Goal: Task Accomplishment & Management: Use online tool/utility

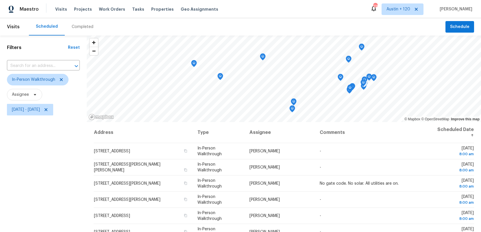
scroll to position [76, 0]
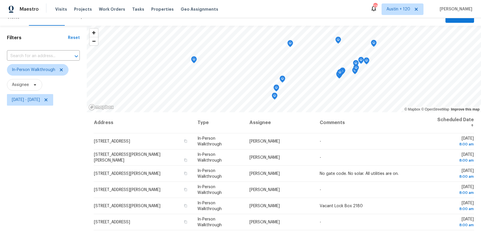
scroll to position [8, 0]
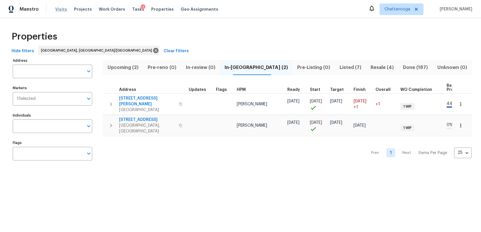
click at [57, 10] on span "Visits" at bounding box center [61, 9] width 12 height 6
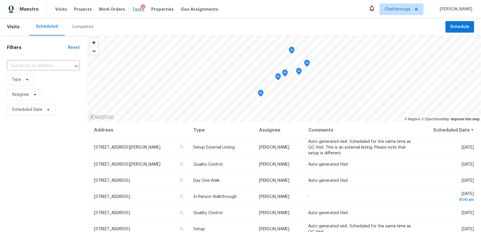
click at [132, 9] on span "Tasks" at bounding box center [138, 9] width 12 height 4
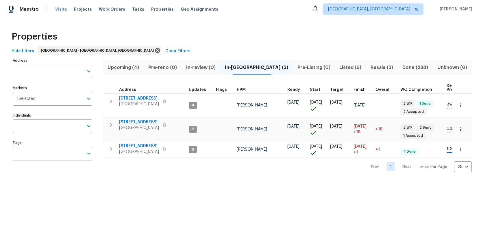
click at [59, 8] on span "Visits" at bounding box center [61, 9] width 12 height 6
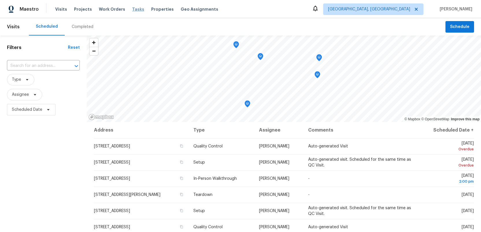
click at [132, 8] on span "Tasks" at bounding box center [138, 9] width 12 height 4
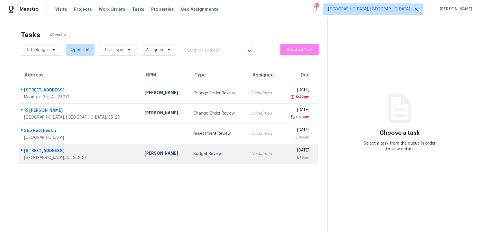
click at [198, 155] on div "Budget Review" at bounding box center [217, 154] width 49 height 6
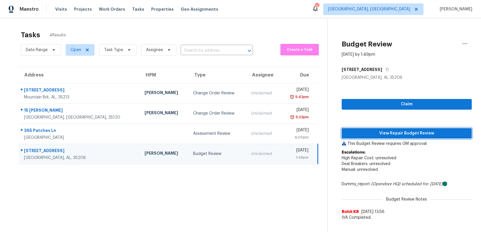
click at [385, 136] on span "View Repair Budget Review" at bounding box center [406, 133] width 121 height 7
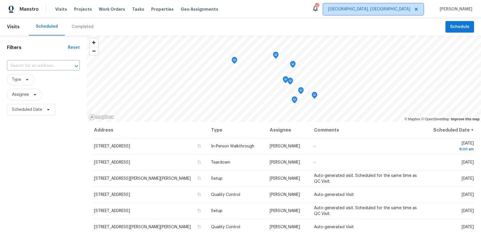
click at [393, 13] on span "Birmingham, AL" at bounding box center [373, 9] width 100 height 12
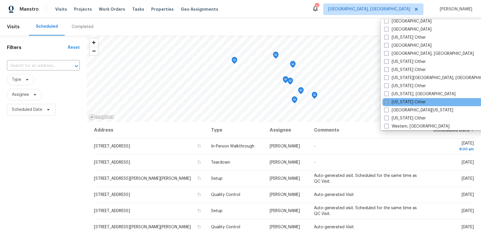
scroll to position [848, 0]
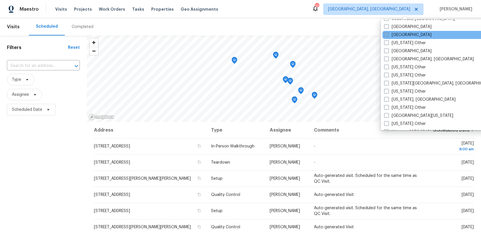
click at [386, 34] on span at bounding box center [386, 34] width 5 height 5
click at [386, 34] on input "Tampa" at bounding box center [386, 34] width 4 height 4
checkbox input "true"
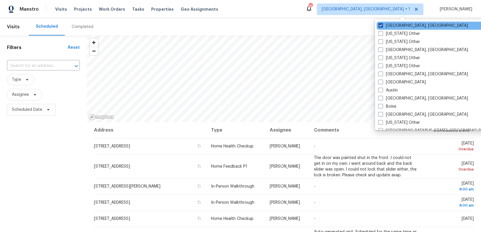
click at [379, 24] on span at bounding box center [380, 25] width 5 height 5
click at [379, 24] on input "Birmingham, AL" at bounding box center [380, 25] width 4 height 4
checkbox input "false"
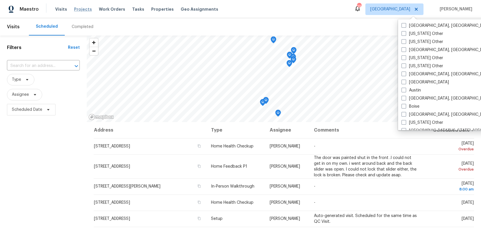
click at [76, 8] on span "Projects" at bounding box center [83, 9] width 18 height 6
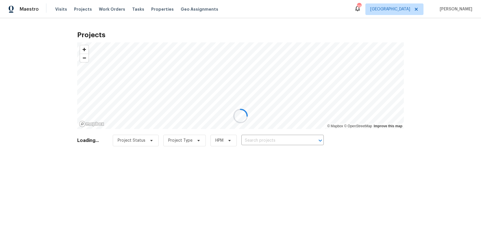
click at [251, 139] on div at bounding box center [240, 116] width 481 height 232
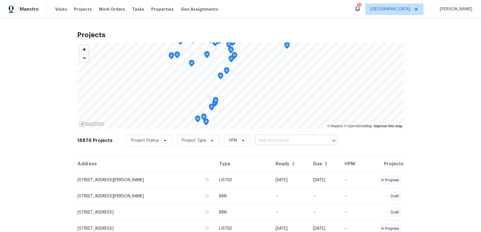
click at [261, 140] on input "text" at bounding box center [288, 140] width 66 height 9
paste input "366 Vitorio St, Punta Gorda, FL 33983"
type input "366 Vitorio St, Punta Gorda, FL 33983"
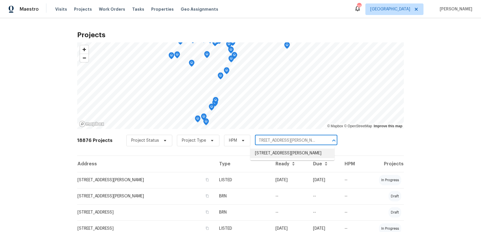
click at [269, 152] on li "366 Vitorio St, Punta Gorda, FL 33983" at bounding box center [292, 154] width 84 height 10
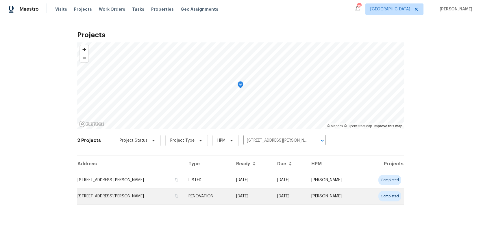
click at [97, 193] on td "366 Vitorio St, Punta Gorda, FL 33983" at bounding box center [130, 196] width 107 height 16
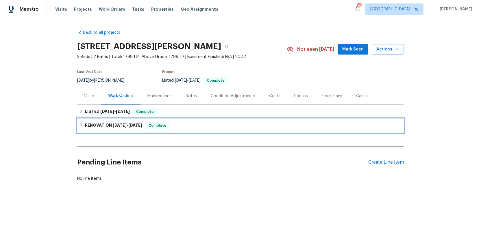
click at [111, 125] on h6 "RENOVATION 9/4/25 - 9/23/25" at bounding box center [113, 125] width 57 height 7
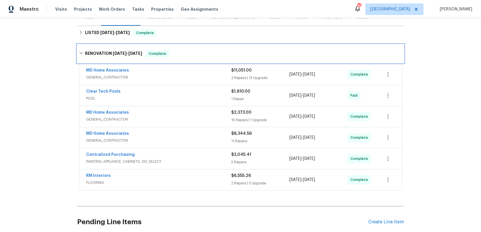
scroll to position [81, 0]
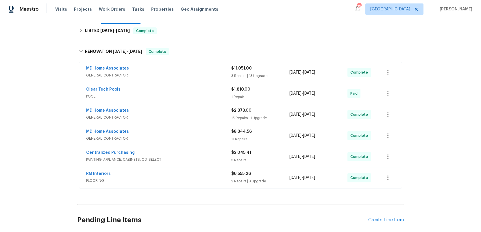
click at [196, 177] on div "RM Interiors" at bounding box center [158, 174] width 145 height 7
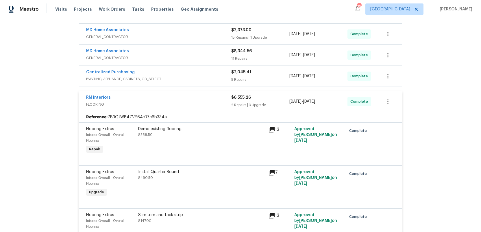
scroll to position [144, 0]
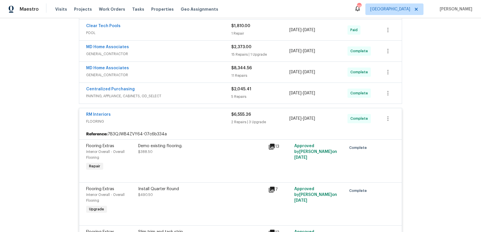
click at [187, 120] on span "FLOORING" at bounding box center [158, 122] width 145 height 6
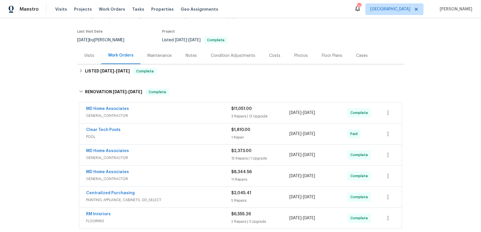
scroll to position [0, 0]
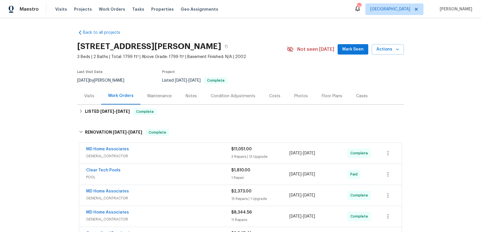
click at [224, 95] on div "Condition Adjustments" at bounding box center [233, 96] width 44 height 6
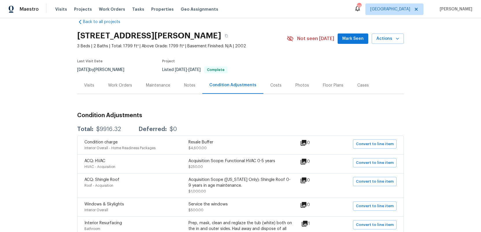
scroll to position [11, 0]
click at [186, 85] on div "Notes" at bounding box center [189, 85] width 11 height 6
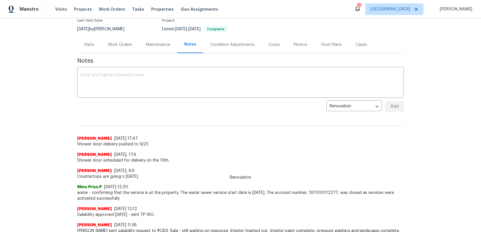
scroll to position [48, 0]
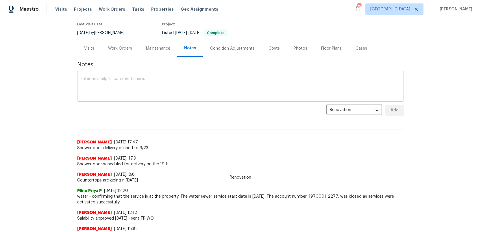
click at [84, 81] on textarea at bounding box center [241, 87] width 320 height 20
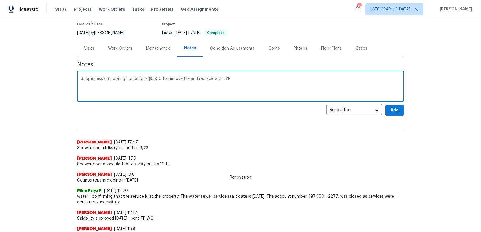
type textarea "Scope miss on flooring condition - $6500 to remove tile and replace with LVP."
click at [395, 111] on span "Add" at bounding box center [394, 110] width 9 height 7
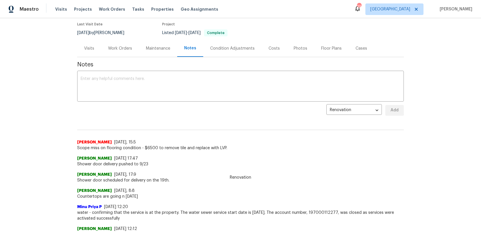
click at [127, 49] on div "Work Orders" at bounding box center [120, 49] width 24 height 6
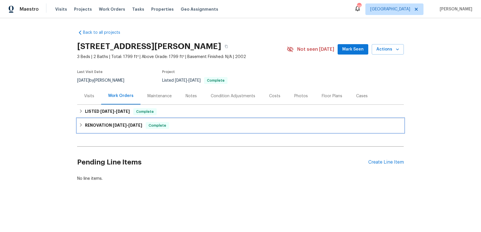
click at [111, 123] on h6 "RENOVATION 9/4/25 - 9/23/25" at bounding box center [113, 125] width 57 height 7
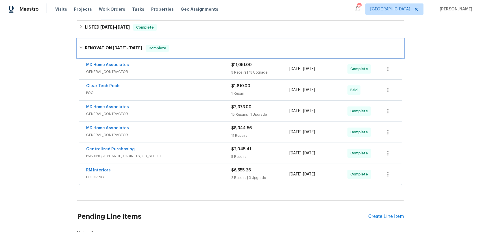
scroll to position [96, 0]
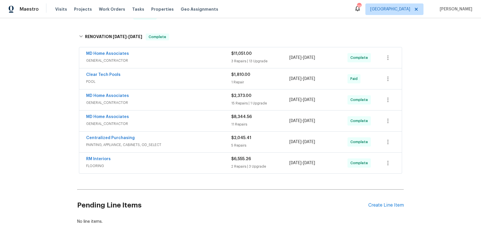
click at [201, 122] on span "GENERAL_CONTRACTOR" at bounding box center [158, 124] width 145 height 6
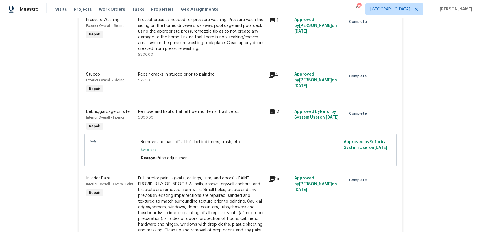
scroll to position [470, 0]
click at [272, 110] on icon at bounding box center [272, 113] width 6 height 6
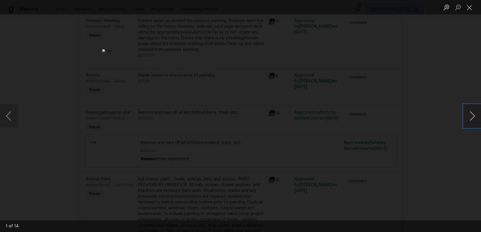
click at [473, 122] on button "Next image" at bounding box center [471, 116] width 17 height 23
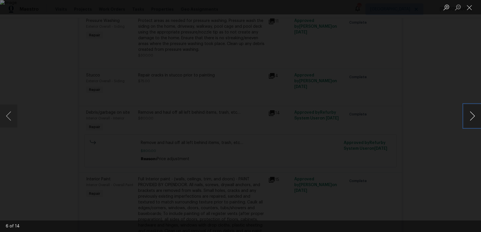
click at [472, 121] on button "Next image" at bounding box center [471, 116] width 17 height 23
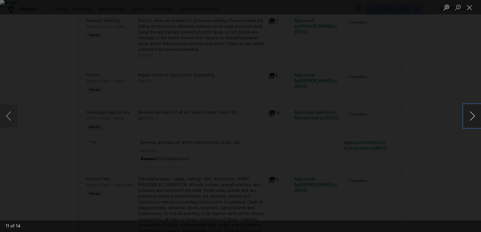
click at [472, 121] on button "Next image" at bounding box center [471, 116] width 17 height 23
click at [472, 8] on button "Close lightbox" at bounding box center [469, 7] width 12 height 10
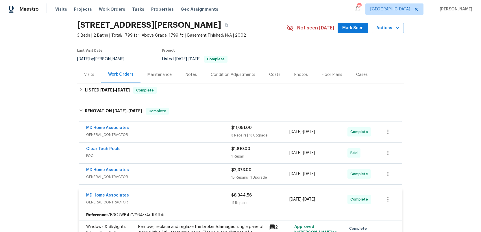
scroll to position [0, 0]
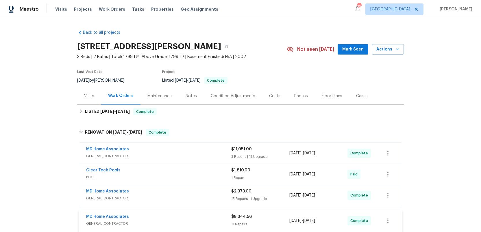
click at [228, 97] on div "Condition Adjustments" at bounding box center [233, 96] width 44 height 6
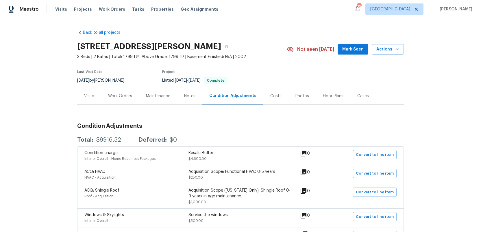
click at [188, 97] on div "Notes" at bounding box center [189, 96] width 11 height 6
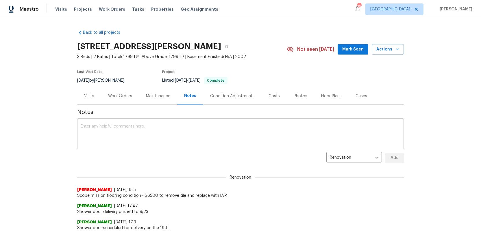
click at [123, 127] on textarea at bounding box center [241, 135] width 320 height 20
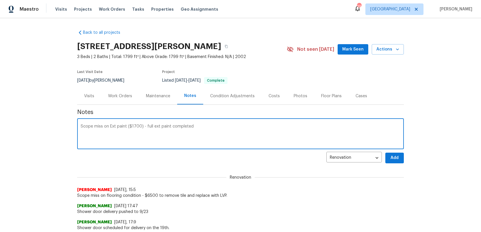
type textarea "Scope miss on Ext paint ($1700) - full ext paint completed"
click at [397, 160] on span "Add" at bounding box center [394, 158] width 9 height 7
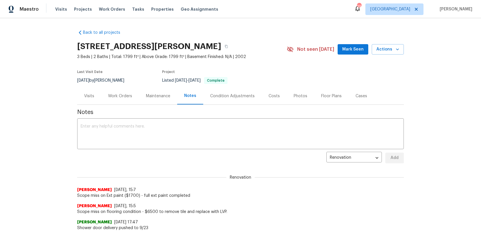
click at [120, 96] on div "Work Orders" at bounding box center [120, 96] width 24 height 6
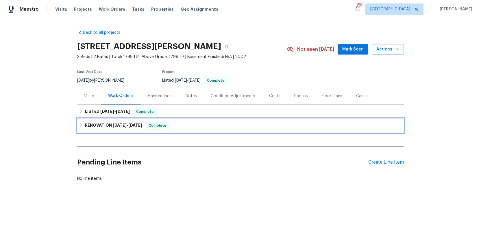
click at [97, 123] on h6 "RENOVATION 9/4/25 - 9/23/25" at bounding box center [113, 125] width 57 height 7
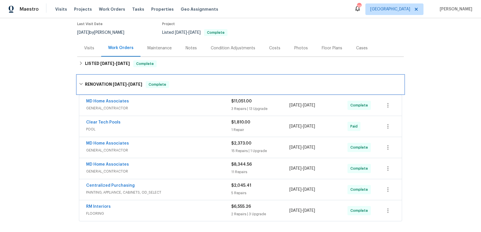
scroll to position [72, 0]
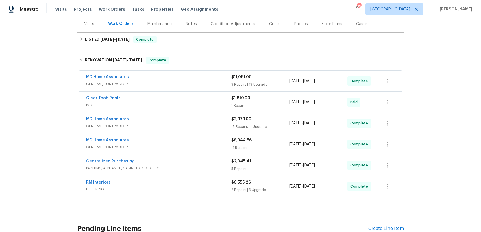
click at [188, 148] on span "GENERAL_CONTRACTOR" at bounding box center [158, 147] width 145 height 6
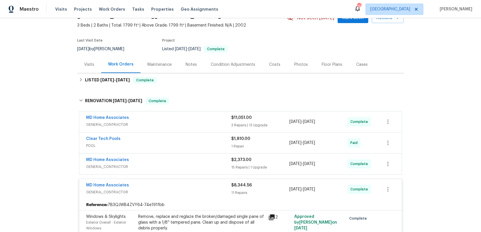
scroll to position [0, 0]
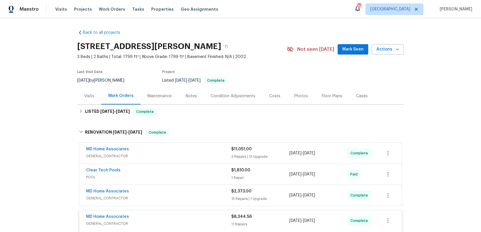
click at [227, 98] on div "Condition Adjustments" at bounding box center [233, 96] width 44 height 6
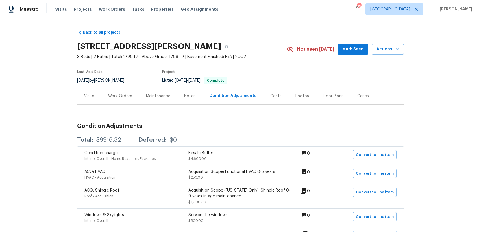
click at [190, 96] on div "Notes" at bounding box center [189, 96] width 11 height 6
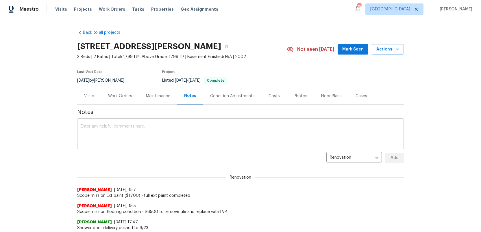
click at [119, 131] on textarea at bounding box center [241, 135] width 320 height 20
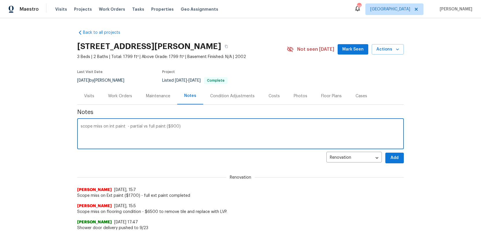
type textarea "scope miss on int paint - partial vs full paint ($900)"
click at [396, 160] on span "Add" at bounding box center [394, 158] width 9 height 7
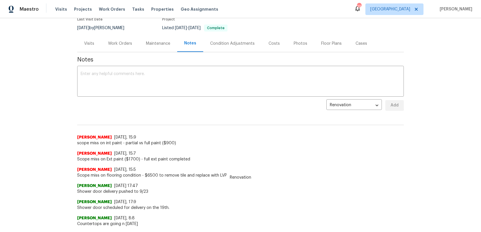
scroll to position [53, 0]
click at [174, 175] on span "Scope miss on flooring condition - $6500 to remove tile and replace with LVP." at bounding box center [240, 175] width 326 height 6
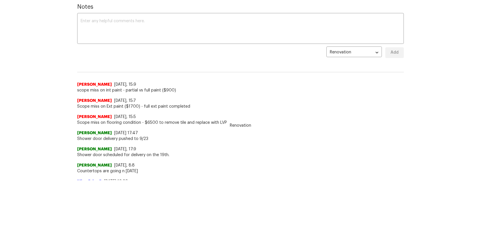
scroll to position [0, 0]
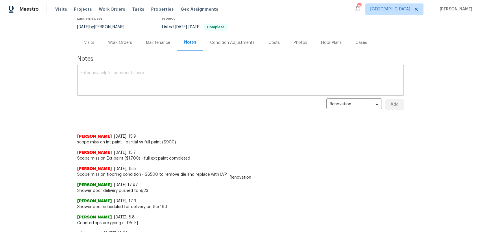
click at [270, 43] on div "Costs" at bounding box center [273, 43] width 11 height 6
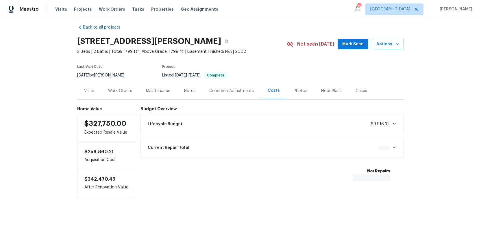
scroll to position [5, 0]
click at [119, 92] on div "Work Orders" at bounding box center [120, 91] width 24 height 6
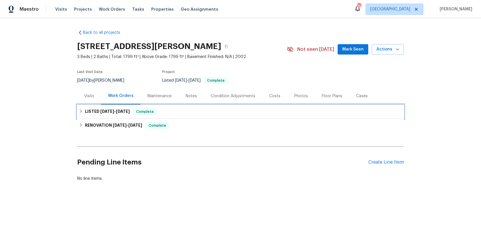
click at [97, 111] on h6 "LISTED 9/26/25 - 9/26/25" at bounding box center [107, 111] width 45 height 7
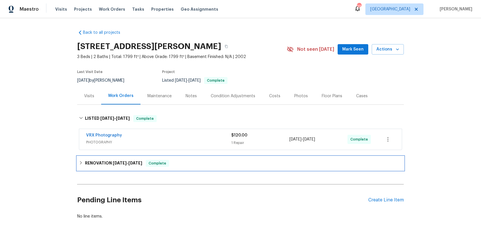
click at [107, 164] on h6 "RENOVATION 9/4/25 - 9/23/25" at bounding box center [113, 163] width 57 height 7
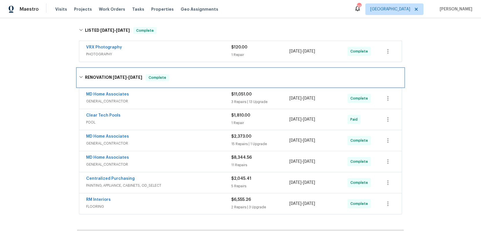
scroll to position [89, 0]
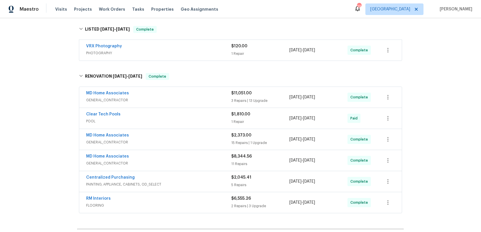
click at [220, 138] on div "MD Home Associates" at bounding box center [158, 136] width 145 height 7
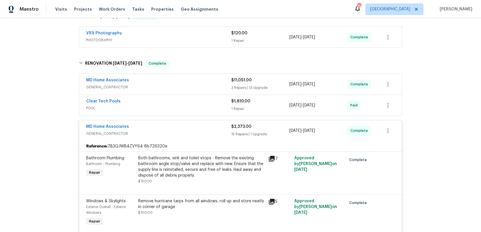
scroll to position [30, 0]
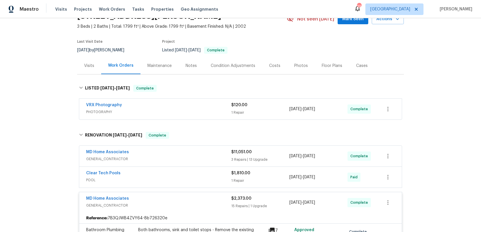
click at [190, 202] on div "MD Home Associates" at bounding box center [158, 199] width 145 height 7
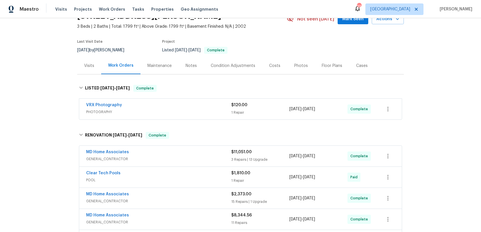
click at [199, 174] on div "Clear Tech Pools" at bounding box center [158, 173] width 145 height 7
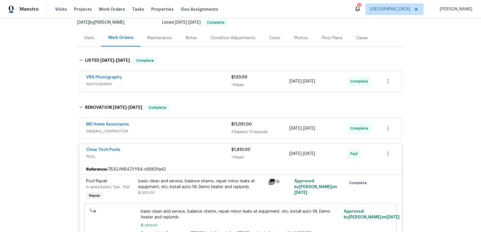
scroll to position [0, 0]
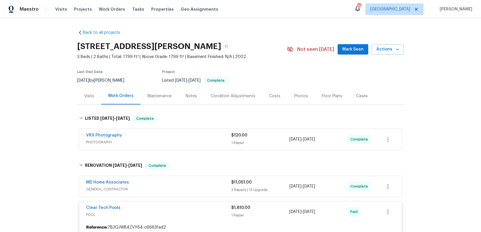
click at [187, 98] on div "Notes" at bounding box center [190, 96] width 11 height 6
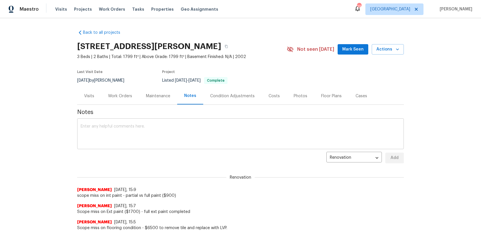
click at [125, 130] on textarea at bounding box center [241, 135] width 320 height 20
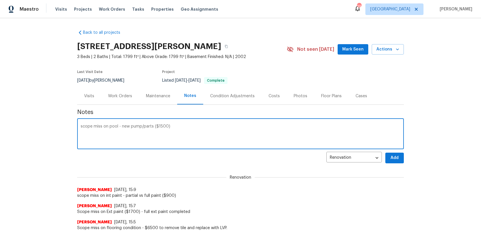
type textarea "scope miss on pool - new pump/parts ($1500)"
click at [395, 158] on span "Add" at bounding box center [394, 158] width 9 height 7
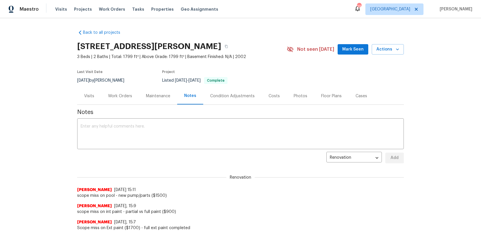
click at [125, 96] on div "Work Orders" at bounding box center [120, 96] width 24 height 6
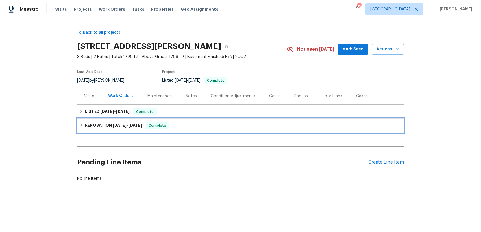
click at [112, 124] on h6 "RENOVATION 9/4/25 - 9/23/25" at bounding box center [113, 125] width 57 height 7
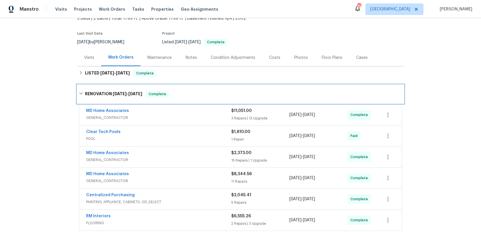
scroll to position [40, 0]
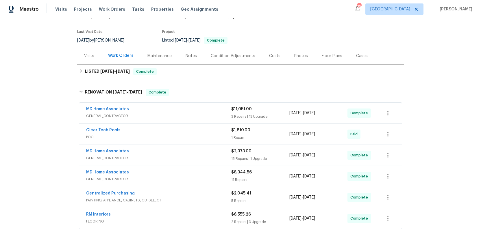
click at [208, 117] on span "GENERAL_CONTRACTOR" at bounding box center [158, 116] width 145 height 6
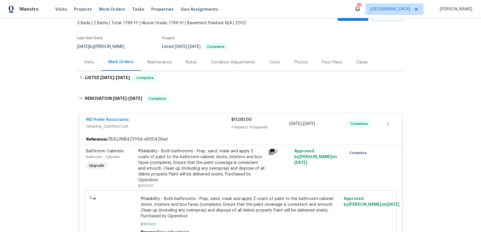
scroll to position [27, 0]
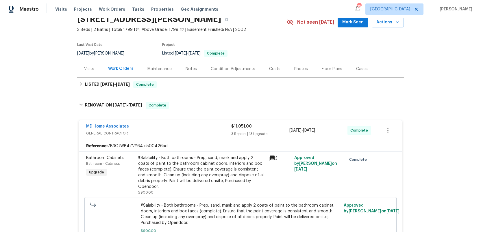
click at [182, 132] on span "GENERAL_CONTRACTOR" at bounding box center [158, 134] width 145 height 6
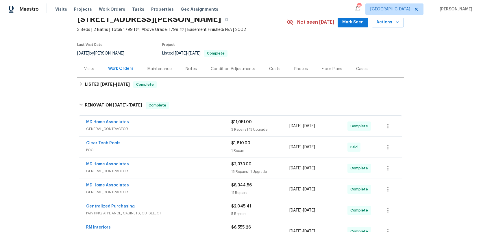
click at [186, 69] on div "Notes" at bounding box center [190, 69] width 11 height 6
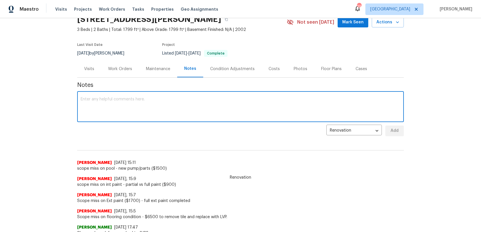
click at [111, 109] on textarea at bounding box center [241, 107] width 320 height 20
type textarea "$10,500 in upgrades #sala"
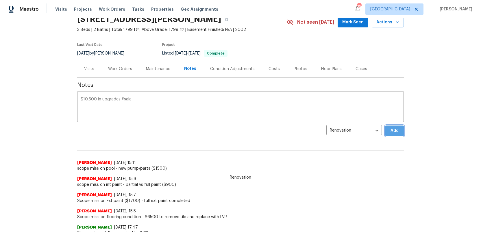
click at [397, 132] on span "Add" at bounding box center [394, 130] width 9 height 7
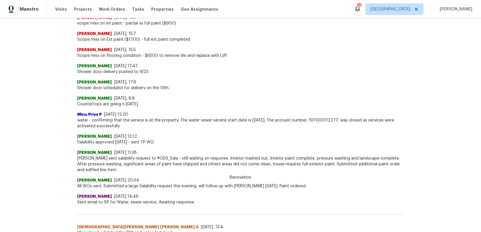
scroll to position [206, 0]
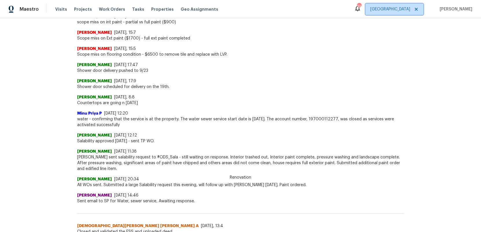
click at [410, 10] on span "Tampa" at bounding box center [390, 9] width 40 height 6
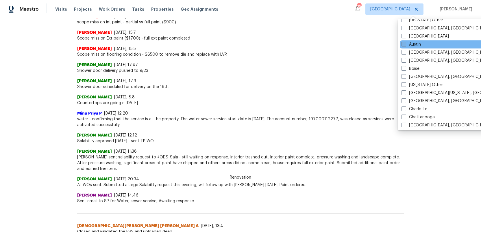
scroll to position [49, 0]
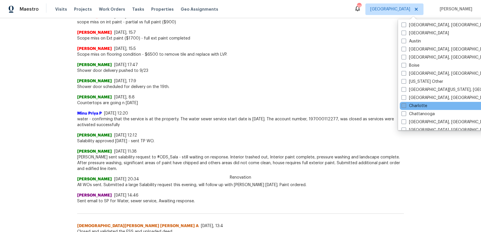
click at [403, 104] on span at bounding box center [403, 105] width 5 height 5
click at [403, 104] on input "Charlotte" at bounding box center [403, 105] width 4 height 4
checkbox input "true"
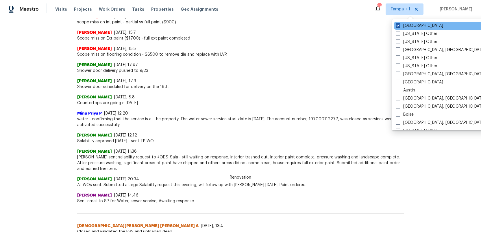
click at [397, 25] on span at bounding box center [398, 25] width 5 height 5
click at [397, 25] on input "Tampa" at bounding box center [398, 25] width 4 height 4
checkbox input "false"
click at [75, 9] on span "Projects" at bounding box center [83, 9] width 18 height 6
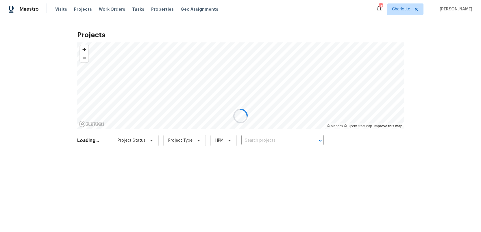
click at [253, 139] on div at bounding box center [240, 116] width 481 height 232
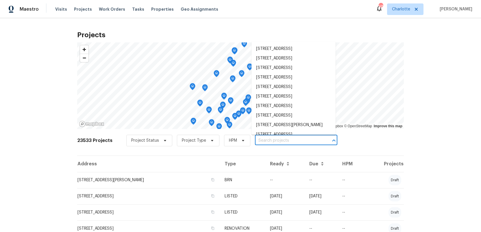
click at [255, 140] on input "text" at bounding box center [288, 140] width 66 height 9
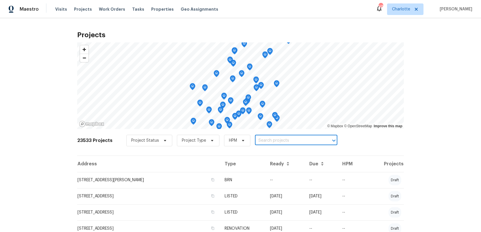
paste input "772 Nations Ct, Rock Hill, SC 29730"
type input "772 Nations Ct, Rock Hill, SC 29730"
click at [268, 153] on li "772 Nations Ct, Rock Hill, SC 29730" at bounding box center [293, 154] width 84 height 10
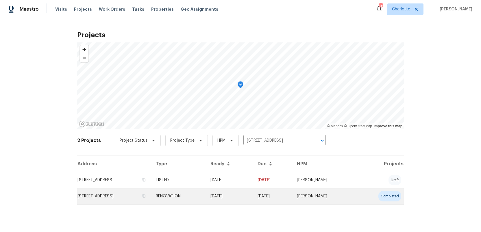
click at [87, 199] on td "772 Nations Ct, Rock Hill, SC 29730" at bounding box center [114, 196] width 74 height 16
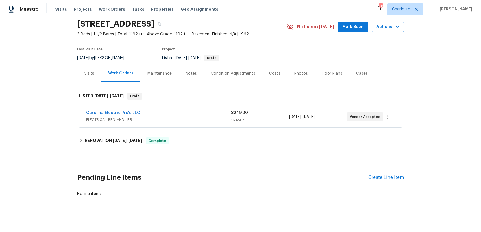
scroll to position [27, 0]
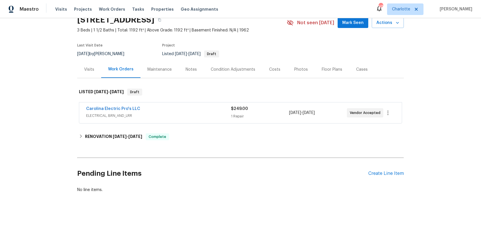
click at [177, 112] on div "Carolina Electric Pro's LLC" at bounding box center [158, 109] width 145 height 7
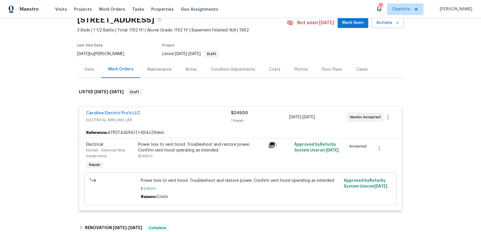
click at [178, 118] on span "ELECTRICAL, BRN_AND_LRR" at bounding box center [158, 120] width 145 height 6
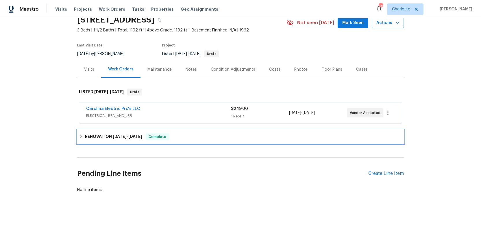
click at [104, 137] on h6 "RENOVATION 9/3/25 - 10/31/25" at bounding box center [113, 136] width 57 height 7
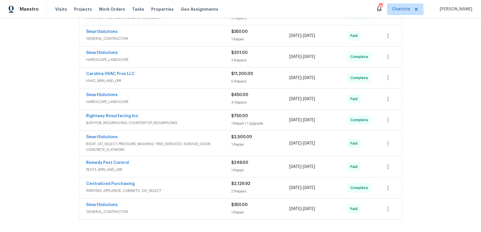
scroll to position [355, 0]
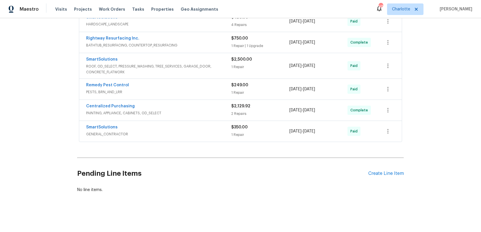
click at [212, 131] on span "GENERAL_CONTRACTOR" at bounding box center [158, 134] width 145 height 6
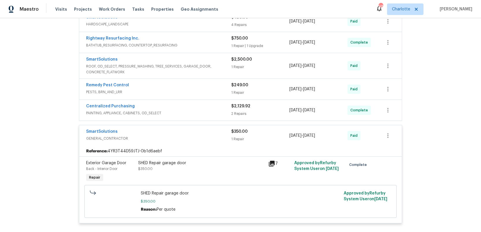
click at [273, 164] on icon at bounding box center [272, 164] width 6 height 6
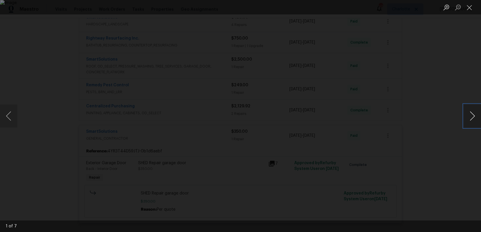
click at [478, 116] on button "Next image" at bounding box center [471, 116] width 17 height 23
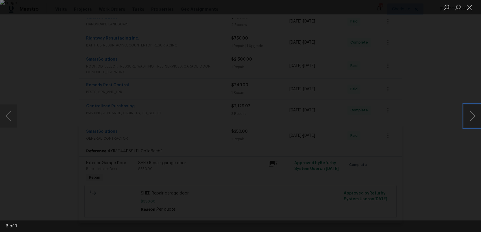
click at [478, 116] on button "Next image" at bounding box center [471, 116] width 17 height 23
click at [467, 9] on button "Close lightbox" at bounding box center [469, 7] width 12 height 10
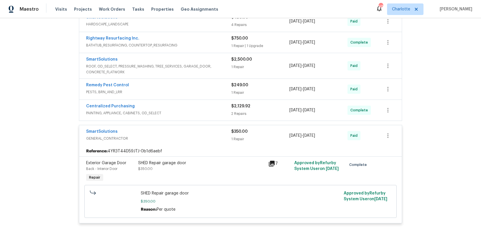
click at [194, 141] on span "GENERAL_CONTRACTOR" at bounding box center [158, 139] width 145 height 6
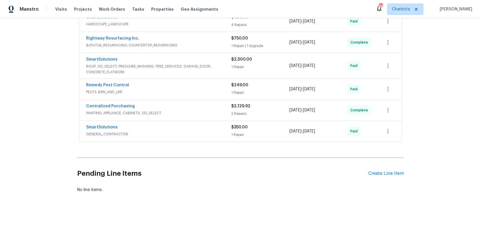
click at [196, 89] on span "PESTS, BRN_AND_LRR" at bounding box center [158, 92] width 145 height 6
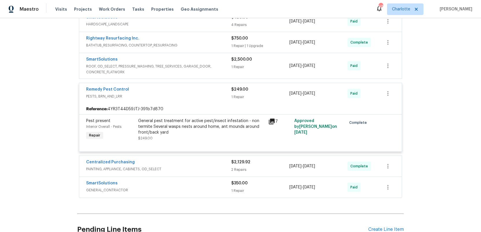
click at [196, 93] on div "Remedy Pest Control" at bounding box center [158, 90] width 145 height 7
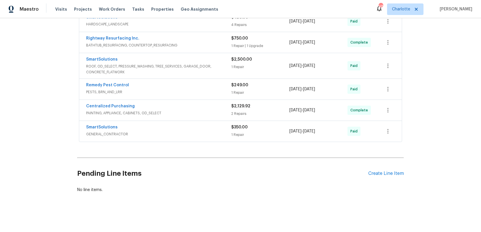
click at [206, 64] on span "ROOF, OD_SELECT, PRESSURE_WASHING, TREE_SERVICES, GARAGE_DOOR, CONCRETE_FLATWORK" at bounding box center [158, 70] width 145 height 12
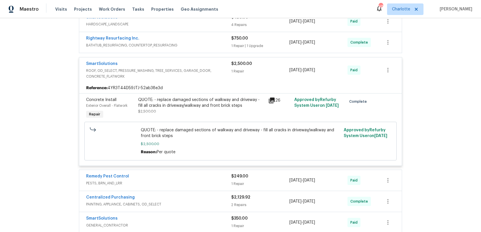
click at [271, 101] on icon at bounding box center [271, 100] width 7 height 7
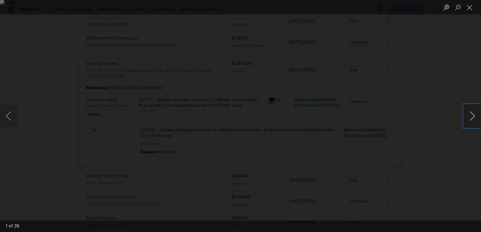
click at [472, 116] on button "Next image" at bounding box center [471, 116] width 17 height 23
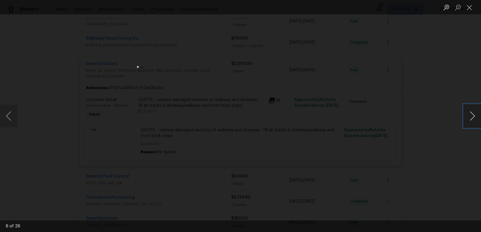
click at [472, 116] on button "Next image" at bounding box center [471, 116] width 17 height 23
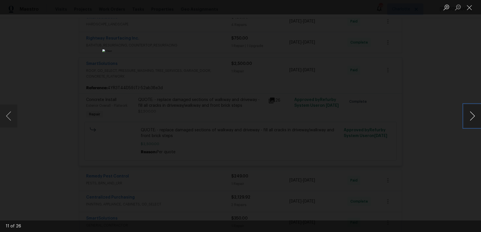
click at [472, 116] on button "Next image" at bounding box center [471, 116] width 17 height 23
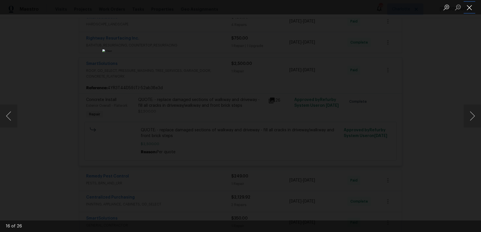
click at [471, 11] on button "Close lightbox" at bounding box center [469, 7] width 12 height 10
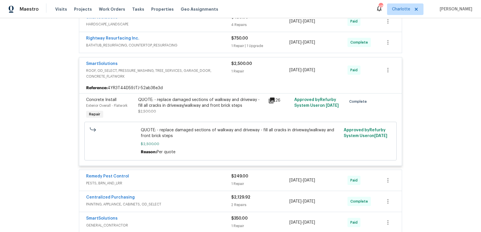
click at [208, 80] on div "SmartSolutions ROOF, OD_SELECT, PRESSURE_WASHING, TREE_SERVICES, GARAGE_DOOR, C…" at bounding box center [240, 69] width 322 height 25
click at [208, 66] on div "SmartSolutions" at bounding box center [158, 64] width 145 height 7
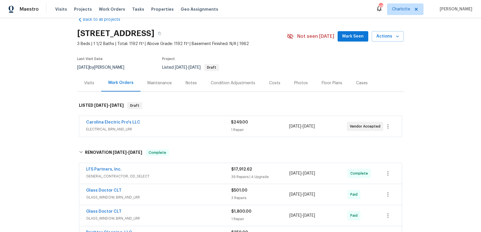
scroll to position [0, 0]
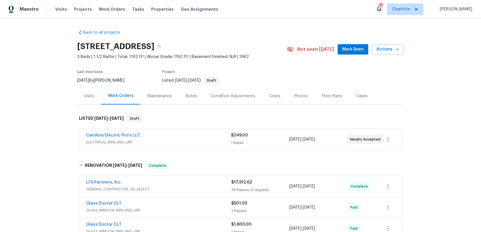
click at [229, 94] on div "Condition Adjustments" at bounding box center [233, 96] width 44 height 6
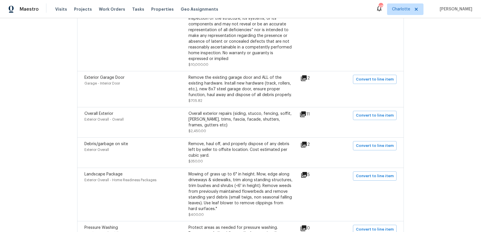
scroll to position [277, 0]
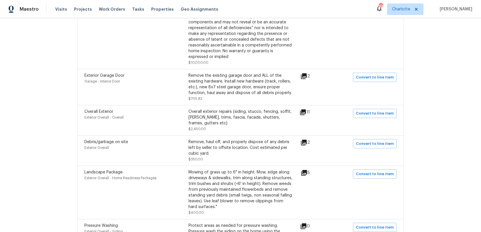
click at [307, 77] on icon at bounding box center [304, 76] width 6 height 6
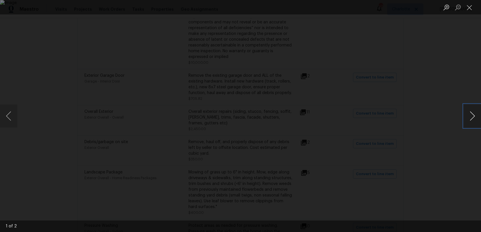
click at [472, 118] on button "Next image" at bounding box center [471, 116] width 17 height 23
click at [471, 4] on button "Close lightbox" at bounding box center [469, 7] width 12 height 10
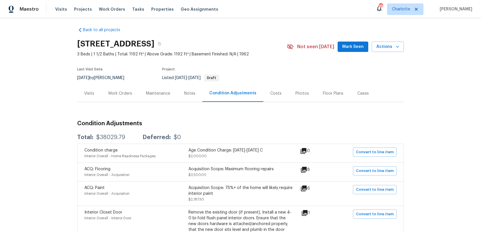
scroll to position [0, 0]
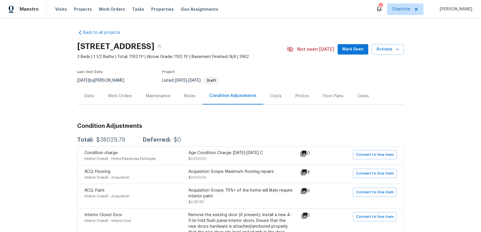
click at [192, 96] on div "Notes" at bounding box center [189, 96] width 11 height 6
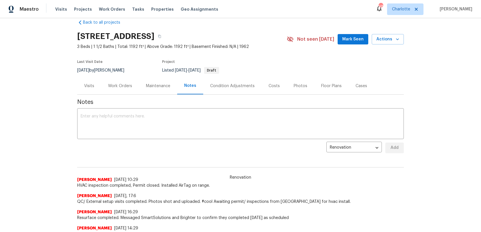
scroll to position [9, 0]
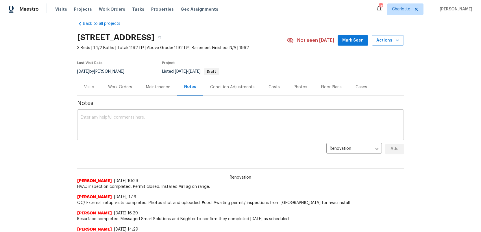
click at [117, 124] on textarea at bounding box center [241, 126] width 320 height 20
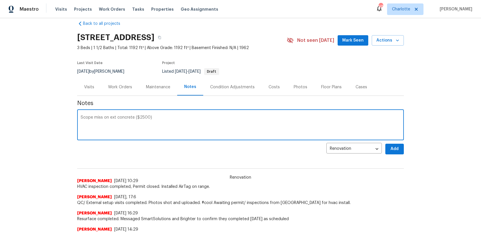
type textarea "Scope miss on ext concrete ($2500)"
click at [391, 149] on span "Add" at bounding box center [394, 149] width 9 height 7
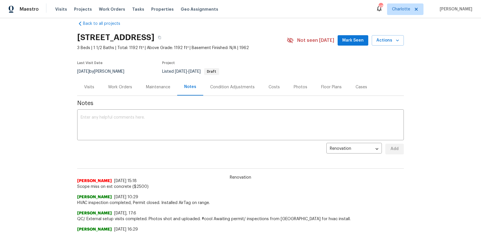
click at [125, 89] on div "Work Orders" at bounding box center [120, 87] width 24 height 6
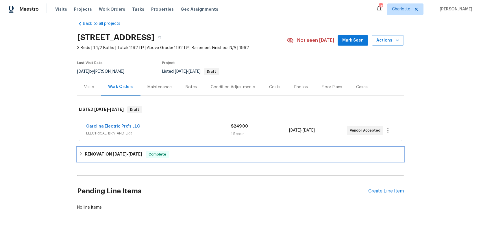
click at [109, 155] on h6 "RENOVATION 9/3/25 - 10/31/25" at bounding box center [113, 154] width 57 height 7
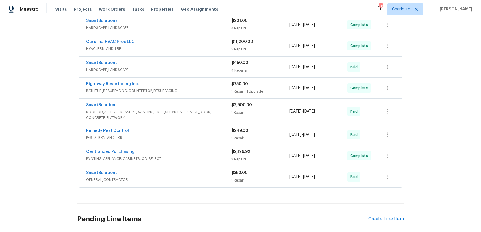
scroll to position [305, 0]
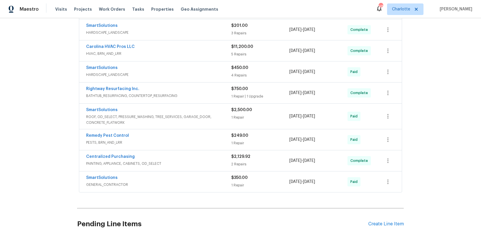
click at [188, 92] on div "Rightway Resurfacing Inc." at bounding box center [158, 89] width 145 height 7
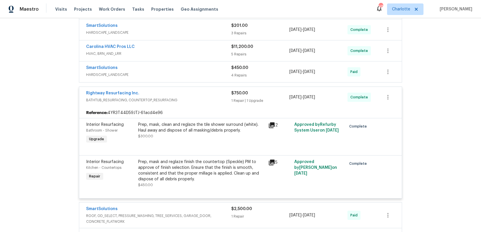
click at [188, 93] on div "Rightway Resurfacing Inc." at bounding box center [158, 93] width 145 height 7
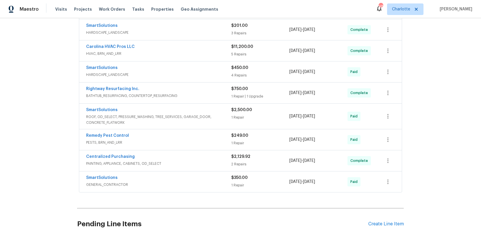
click at [188, 74] on span "HARDSCAPE_LANDSCAPE" at bounding box center [158, 75] width 145 height 6
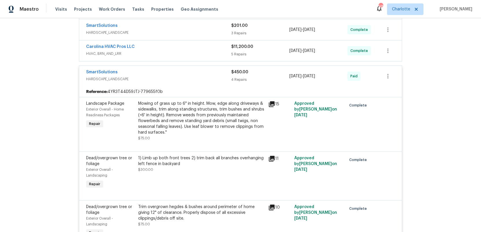
click at [188, 74] on div "SmartSolutions" at bounding box center [158, 72] width 145 height 7
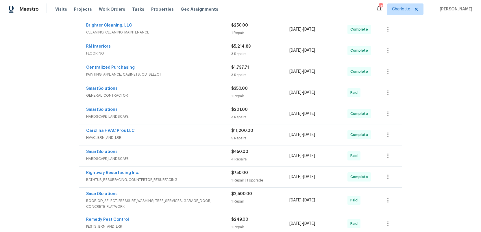
scroll to position [217, 0]
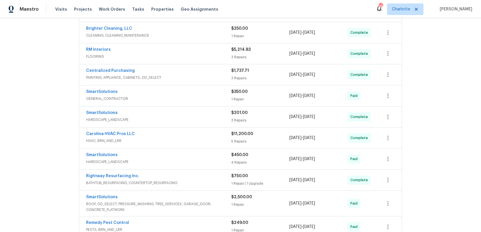
click at [195, 138] on div "Carolina HVAC Pros LLC" at bounding box center [158, 134] width 145 height 7
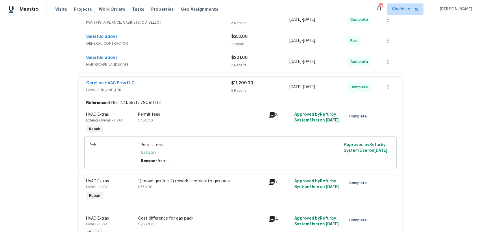
scroll to position [272, 0]
click at [189, 92] on span "HVAC, BRN_AND_LRR" at bounding box center [158, 91] width 145 height 6
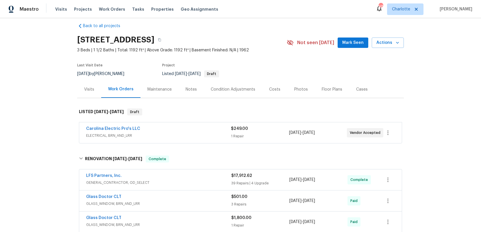
scroll to position [3, 0]
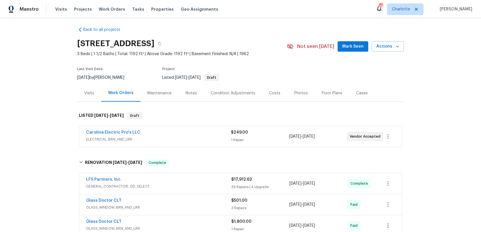
click at [222, 93] on div "Condition Adjustments" at bounding box center [233, 93] width 44 height 6
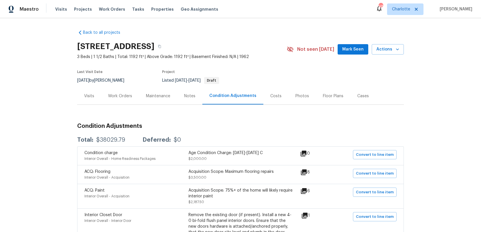
click at [123, 98] on div "Work Orders" at bounding box center [120, 96] width 24 height 6
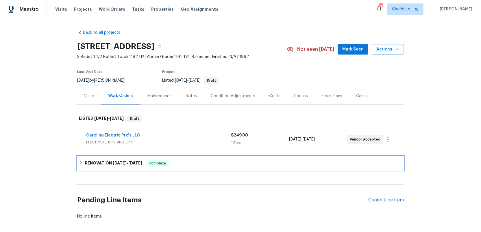
click at [106, 165] on h6 "RENOVATION 9/3/25 - 10/31/25" at bounding box center [113, 163] width 57 height 7
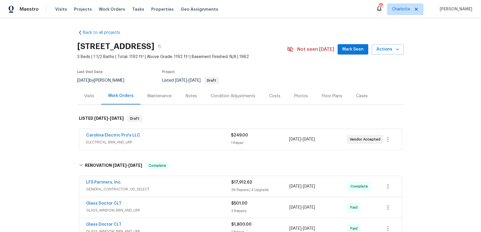
click at [187, 97] on div "Notes" at bounding box center [190, 96] width 11 height 6
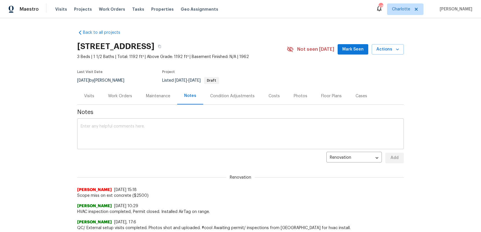
click at [120, 127] on textarea at bounding box center [241, 135] width 320 height 20
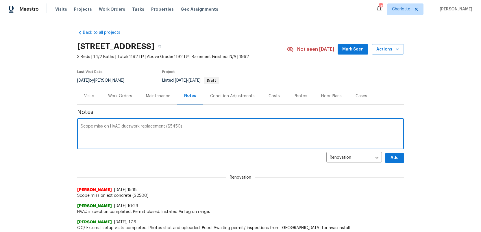
type textarea "Scope miss on HVAC ductwork replacement ($5450)"
click at [396, 159] on span "Add" at bounding box center [394, 158] width 9 height 7
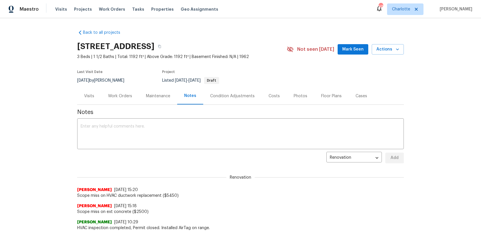
click at [119, 96] on div "Work Orders" at bounding box center [120, 96] width 24 height 6
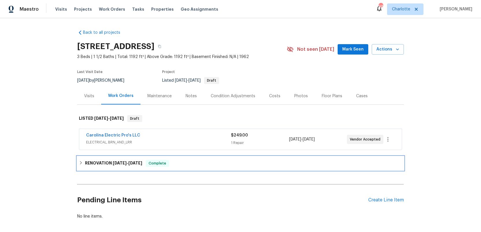
click at [112, 163] on h6 "RENOVATION 9/3/25 - 10/31/25" at bounding box center [113, 163] width 57 height 7
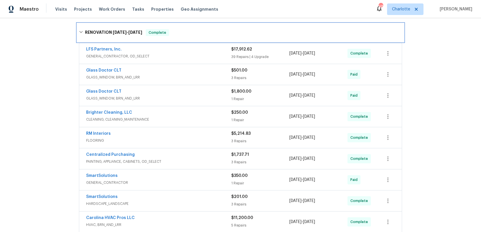
scroll to position [141, 0]
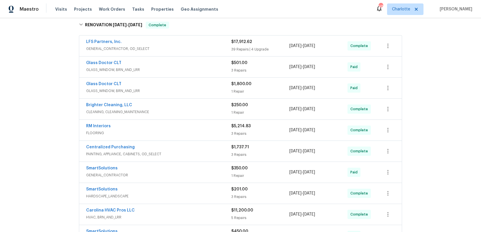
click at [217, 171] on div "SmartSolutions" at bounding box center [158, 169] width 145 height 7
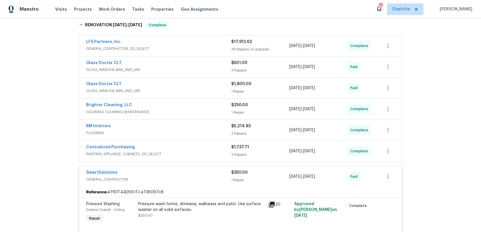
click at [217, 171] on div "SmartSolutions" at bounding box center [158, 173] width 145 height 7
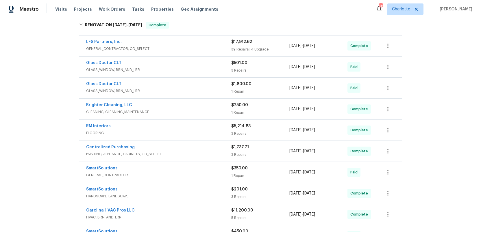
click at [216, 150] on div "Centralized Purchasing" at bounding box center [158, 147] width 145 height 7
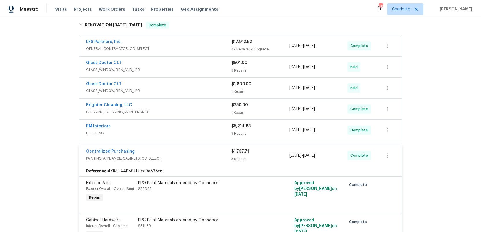
click at [216, 152] on div "Centralized Purchasing" at bounding box center [158, 152] width 145 height 7
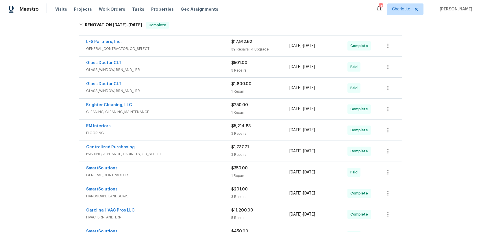
click at [216, 129] on div "RM Interiors" at bounding box center [158, 126] width 145 height 7
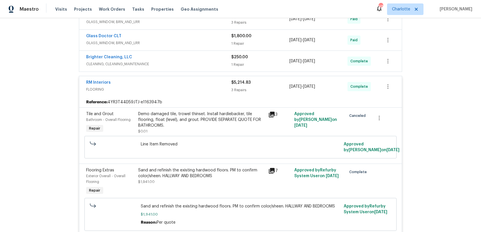
scroll to position [170, 0]
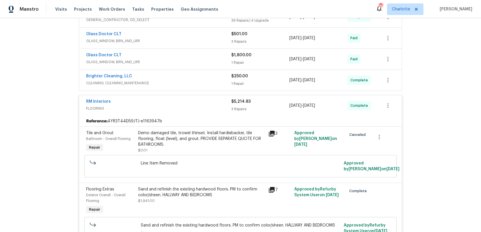
click at [198, 110] on span "FLOORING" at bounding box center [158, 109] width 145 height 6
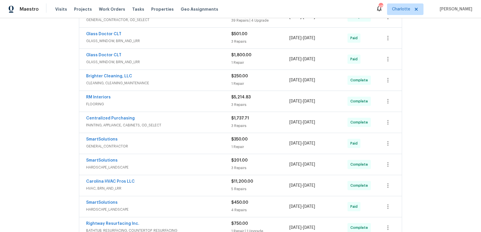
scroll to position [0, 0]
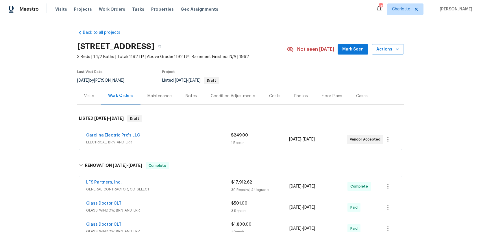
click at [228, 97] on div "Condition Adjustments" at bounding box center [233, 96] width 44 height 6
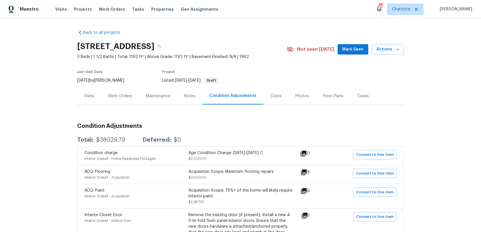
click at [186, 97] on div "Notes" at bounding box center [189, 96] width 11 height 6
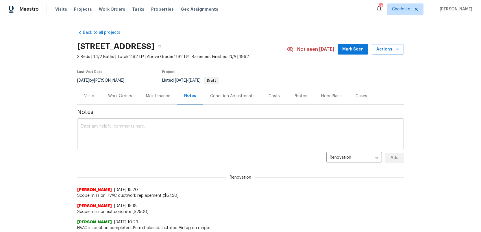
click at [110, 136] on textarea at bounding box center [241, 135] width 320 height 20
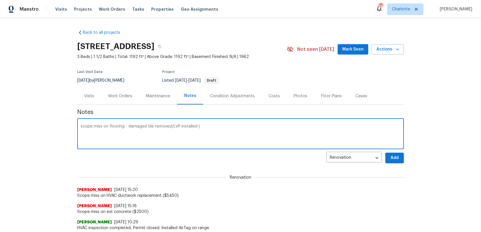
click at [110, 136] on textarea "scope miss on flooring - damaged tile removed/LVP installed" at bounding box center [241, 135] width 320 height 20
type textarea "scope miss on flooring - damaged tile removed/LVP installed ($1700)"
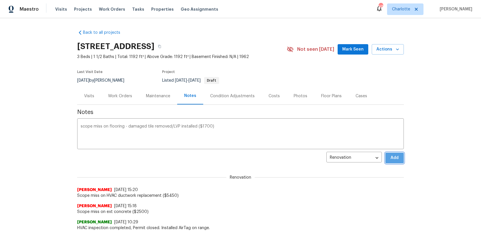
click at [397, 159] on span "Add" at bounding box center [394, 158] width 9 height 7
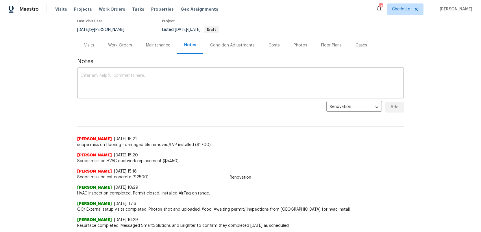
scroll to position [52, 0]
click at [271, 45] on div "Costs" at bounding box center [273, 45] width 11 height 6
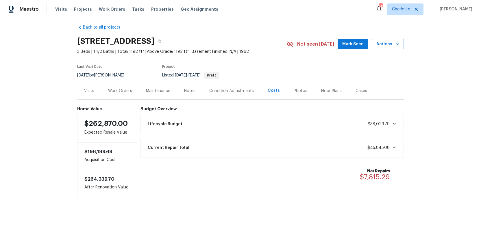
click at [125, 89] on div "Work Orders" at bounding box center [120, 91] width 24 height 6
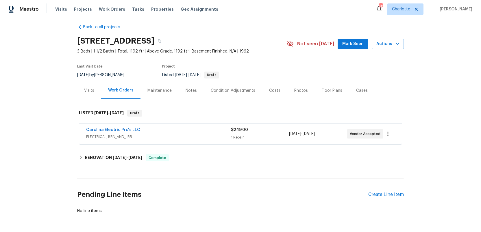
scroll to position [27, 0]
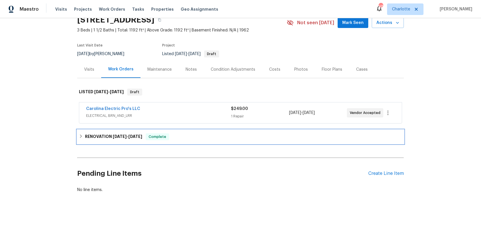
click at [114, 135] on span "9/3/25" at bounding box center [120, 137] width 14 height 4
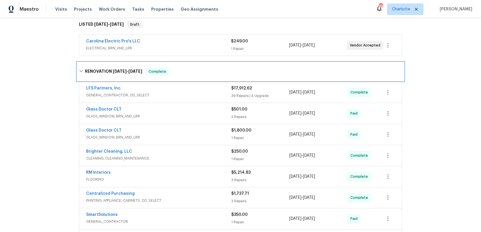
scroll to position [95, 0]
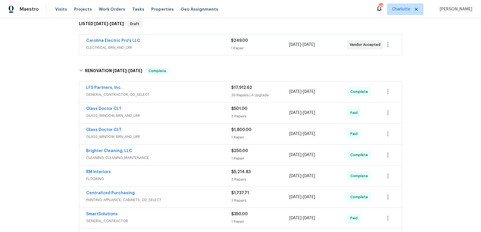
click at [204, 134] on span "GLASS_WINDOW, BRN_AND_LRR" at bounding box center [158, 137] width 145 height 6
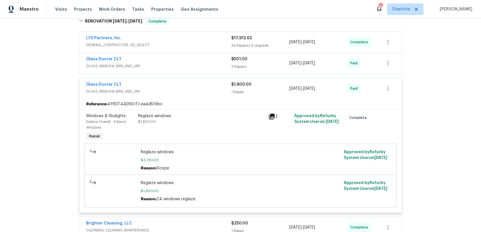
scroll to position [147, 0]
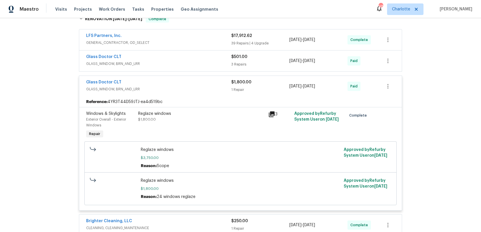
click at [193, 93] on div "Glass Doctor CLT GLASS_WINDOW, BRN_AND_LRR" at bounding box center [158, 86] width 145 height 14
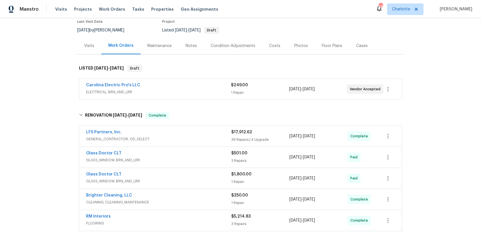
scroll to position [47, 0]
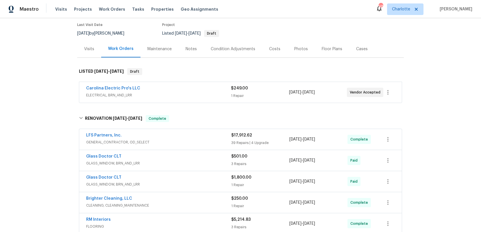
click at [226, 50] on div "Condition Adjustments" at bounding box center [233, 49] width 44 height 6
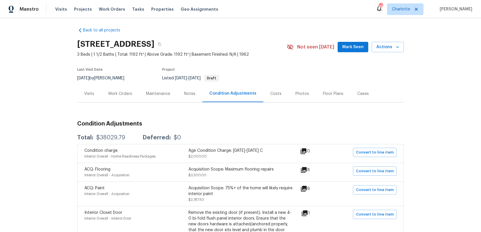
scroll to position [1, 0]
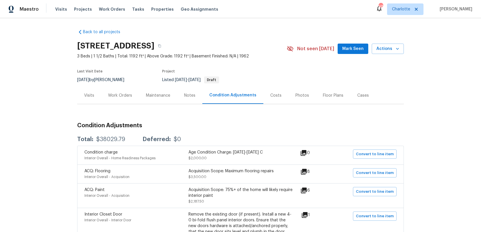
click at [185, 97] on div "Notes" at bounding box center [189, 96] width 11 height 6
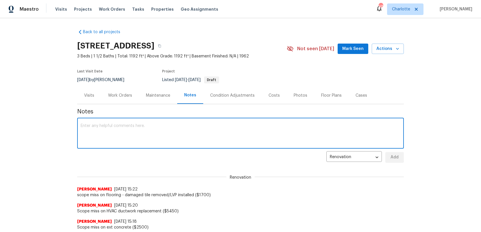
click at [115, 127] on textarea at bounding box center [241, 134] width 320 height 20
type textarea "scope miss window condition -reglazed windows ($1800)"
click at [395, 157] on span "Add" at bounding box center [394, 157] width 9 height 7
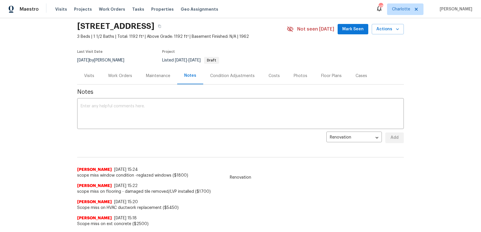
scroll to position [19, 0]
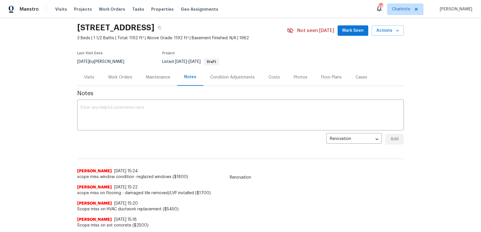
click at [118, 77] on div "Work Orders" at bounding box center [120, 78] width 24 height 6
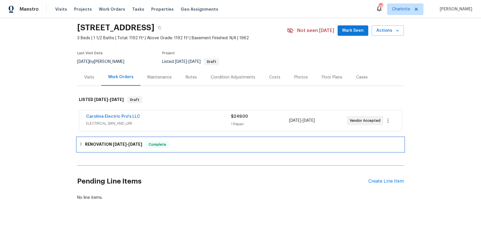
click at [102, 147] on h6 "RENOVATION 9/3/25 - 10/31/25" at bounding box center [113, 144] width 57 height 7
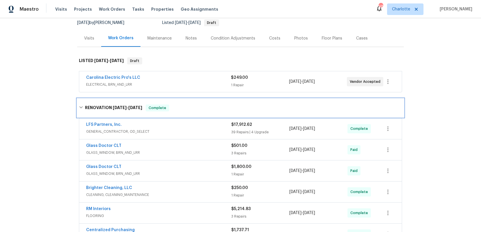
scroll to position [60, 0]
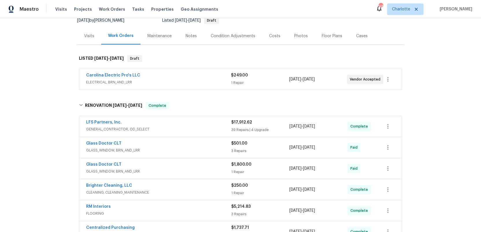
click at [173, 151] on span "GLASS_WINDOW, BRN_AND_LRR" at bounding box center [158, 151] width 145 height 6
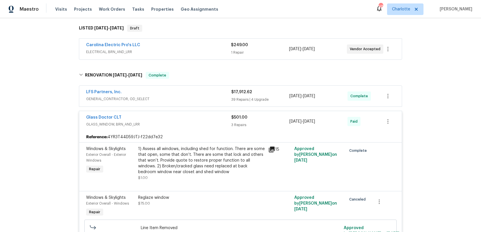
scroll to position [78, 0]
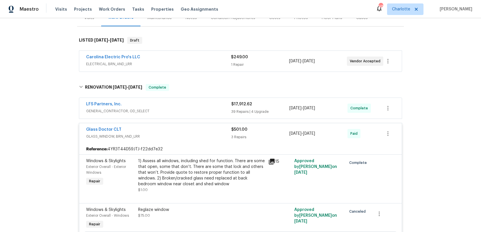
click at [179, 137] on span "GLASS_WINDOW, BRN_AND_LRR" at bounding box center [158, 137] width 145 height 6
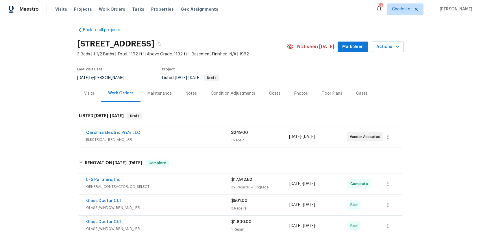
scroll to position [0, 0]
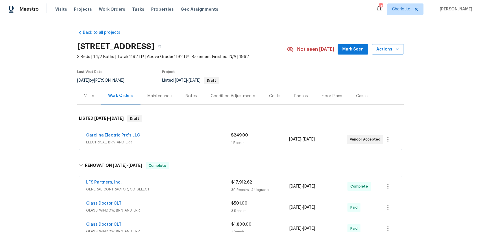
click at [189, 97] on div "Notes" at bounding box center [190, 96] width 11 height 6
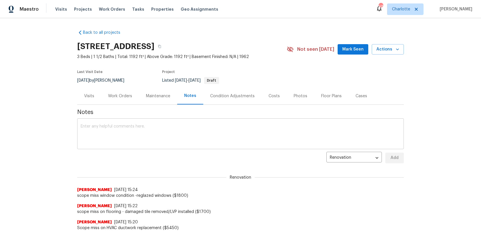
click at [118, 131] on textarea at bounding box center [241, 135] width 320 height 20
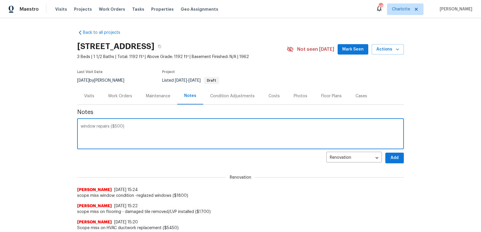
type textarea "window repairs ($500)"
click at [395, 156] on span "Add" at bounding box center [394, 158] width 9 height 7
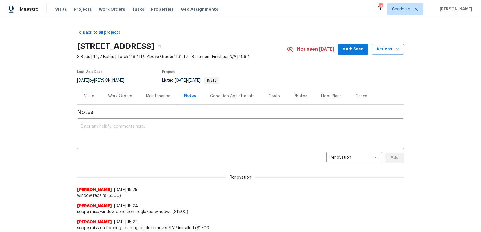
click at [120, 97] on div "Work Orders" at bounding box center [120, 96] width 24 height 6
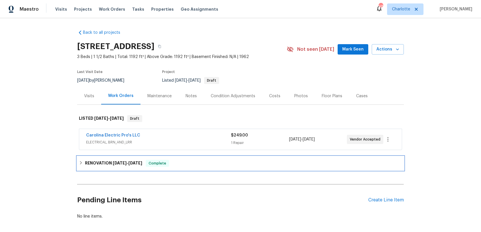
click at [104, 165] on h6 "RENOVATION 9/3/25 - 10/31/25" at bounding box center [113, 163] width 57 height 7
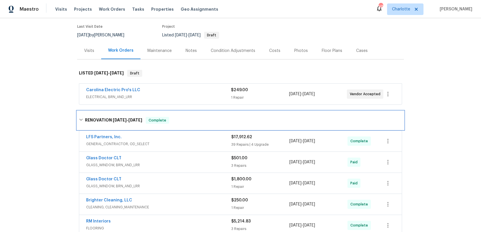
scroll to position [76, 0]
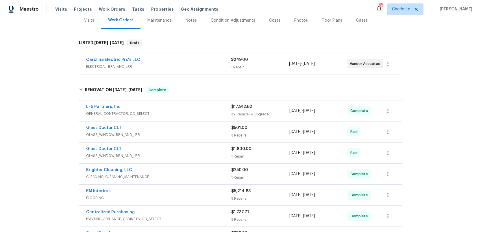
click at [172, 111] on div "LFS Partners, Inc." at bounding box center [158, 107] width 145 height 7
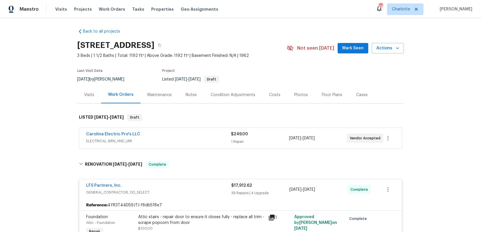
scroll to position [0, 0]
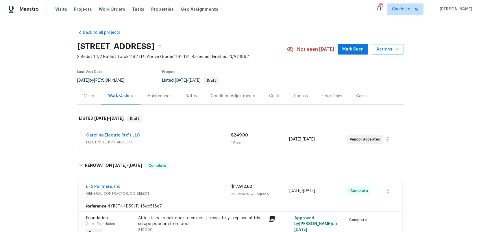
click at [228, 96] on div "Condition Adjustments" at bounding box center [233, 96] width 44 height 6
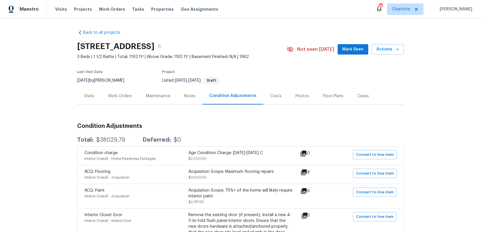
click at [188, 95] on div "Notes" at bounding box center [189, 96] width 11 height 6
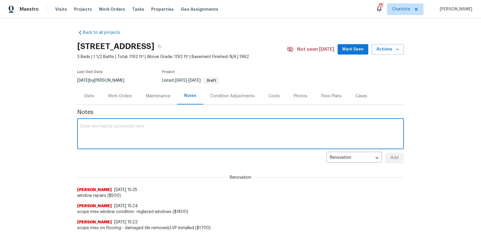
click at [125, 128] on textarea at bounding box center [241, 135] width 320 height 20
type textarea "ext siding/paint miss - ($3500)"
click at [398, 157] on span "Add" at bounding box center [394, 158] width 9 height 7
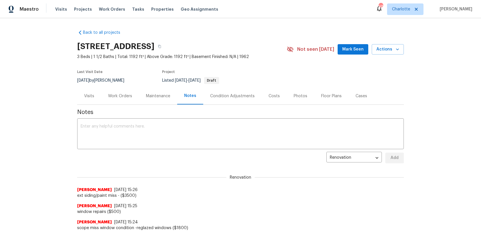
click at [120, 97] on div "Work Orders" at bounding box center [120, 96] width 24 height 6
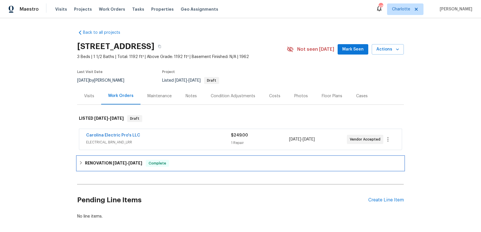
click at [92, 160] on h6 "RENOVATION 9/3/25 - 10/31/25" at bounding box center [113, 163] width 57 height 7
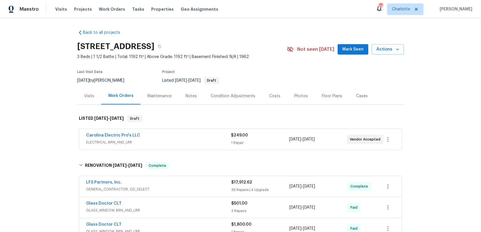
click at [180, 182] on div "LFS Partners, Inc." at bounding box center [158, 183] width 145 height 7
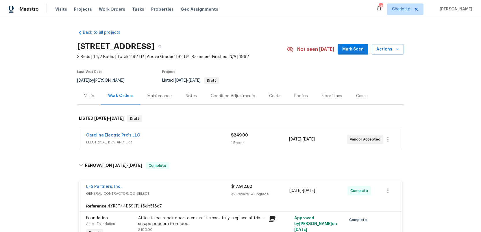
click at [192, 96] on div "Notes" at bounding box center [190, 96] width 11 height 6
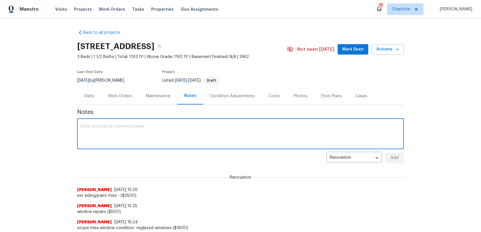
click at [110, 131] on textarea at bounding box center [241, 135] width 320 height 20
type textarea "Bathroom rehab $4500"
click at [398, 161] on span "Add" at bounding box center [394, 158] width 9 height 7
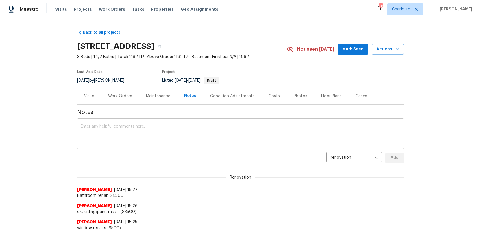
click at [106, 132] on textarea at bounding box center [241, 135] width 320 height 20
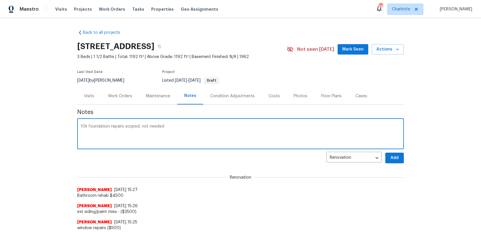
type textarea "10k foundation repairs scoped, not needed"
click at [393, 159] on span "Add" at bounding box center [394, 158] width 9 height 7
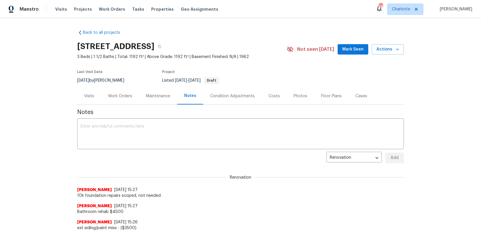
click at [115, 96] on div "Work Orders" at bounding box center [120, 96] width 24 height 6
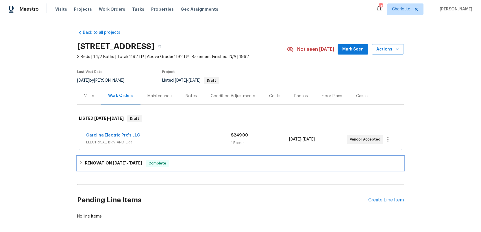
click at [111, 162] on h6 "RENOVATION 9/3/25 - 10/31/25" at bounding box center [113, 163] width 57 height 7
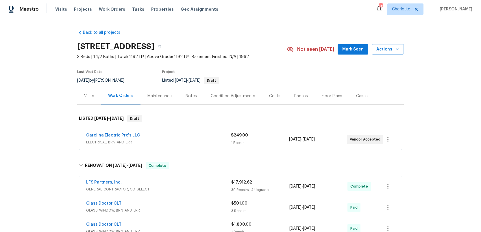
click at [200, 187] on span "GENERAL_CONTRACTOR, OD_SELECT" at bounding box center [158, 190] width 145 height 6
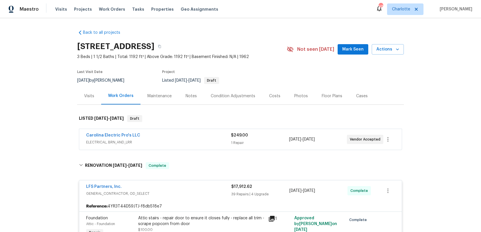
click at [219, 96] on div "Condition Adjustments" at bounding box center [233, 96] width 44 height 6
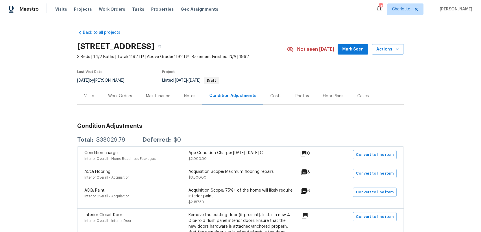
click at [187, 95] on div "Notes" at bounding box center [189, 96] width 11 height 6
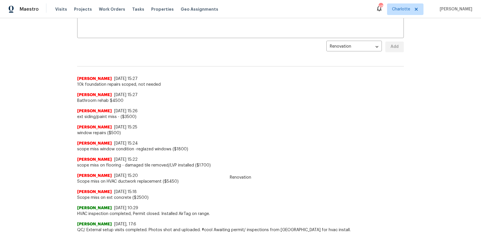
scroll to position [56, 0]
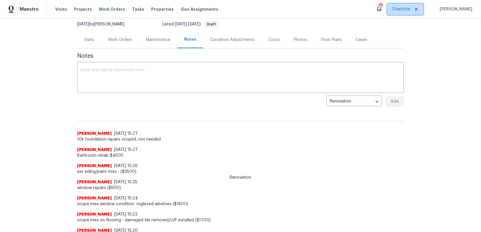
click at [409, 11] on span "Charlotte" at bounding box center [401, 9] width 18 height 6
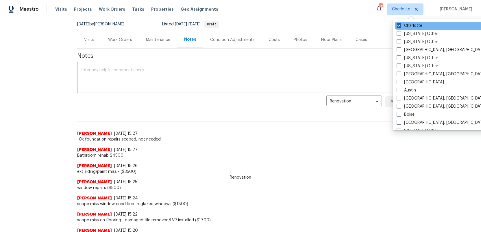
click at [399, 26] on span at bounding box center [398, 25] width 5 height 5
click at [399, 26] on input "Charlotte" at bounding box center [398, 25] width 4 height 4
checkbox input "false"
checkbox input "true"
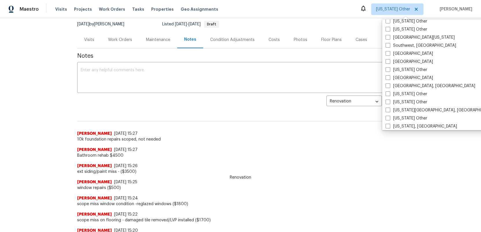
scroll to position [823, 0]
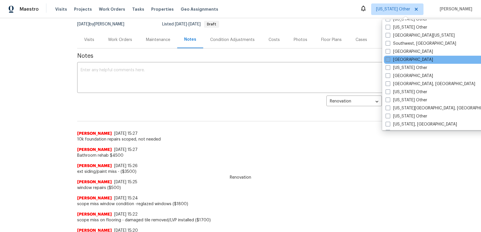
click at [386, 61] on span at bounding box center [387, 59] width 5 height 5
click at [386, 61] on input "Tampa" at bounding box center [387, 59] width 4 height 4
checkbox input "true"
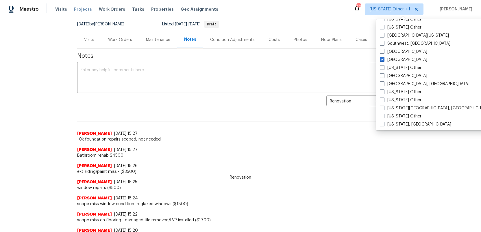
click at [77, 9] on span "Projects" at bounding box center [83, 9] width 18 height 6
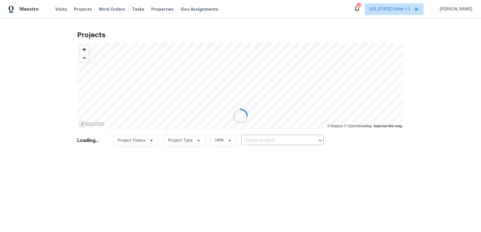
click at [251, 140] on div at bounding box center [240, 116] width 481 height 232
click at [253, 140] on div at bounding box center [240, 116] width 481 height 232
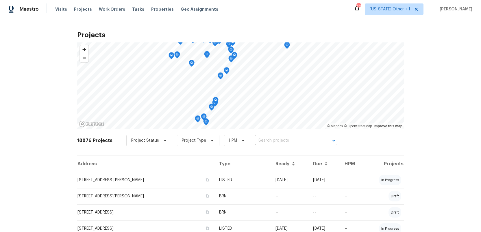
click at [255, 140] on input "text" at bounding box center [288, 140] width 66 height 9
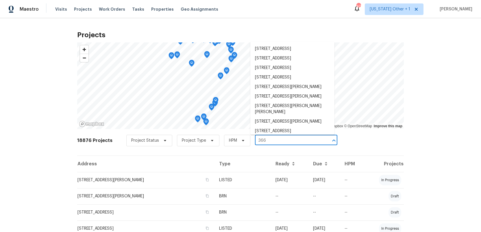
type input "366 v"
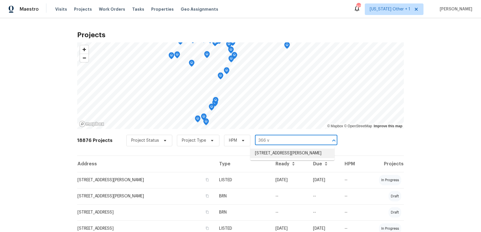
click at [264, 155] on li "366 Vitorio St, Punta Gorda, FL 33983" at bounding box center [292, 154] width 84 height 10
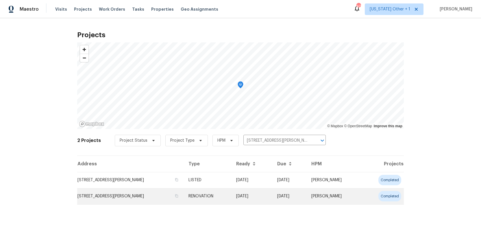
click at [114, 199] on td "366 Vitorio St, Punta Gorda, FL 33983" at bounding box center [130, 196] width 107 height 16
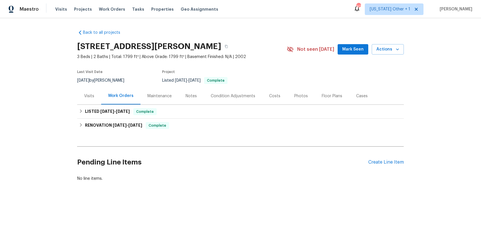
click at [187, 97] on div "Notes" at bounding box center [190, 96] width 11 height 6
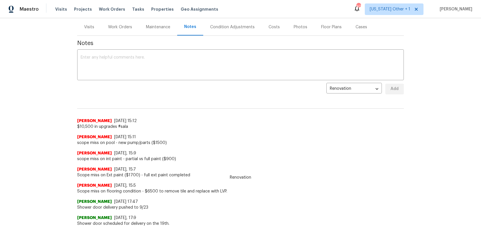
scroll to position [30, 0]
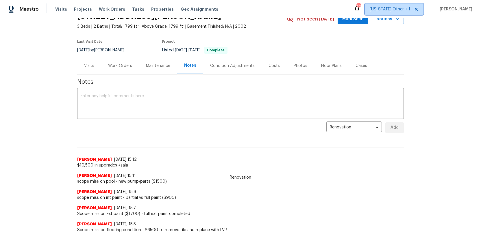
click at [393, 11] on span "Alabama Other + 1" at bounding box center [390, 9] width 40 height 6
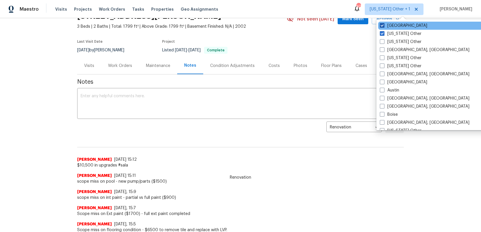
click at [381, 25] on span at bounding box center [382, 25] width 5 height 5
click at [381, 25] on input "Tampa" at bounding box center [382, 25] width 4 height 4
checkbox input "false"
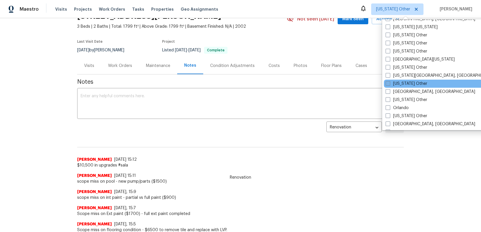
scroll to position [592, 0]
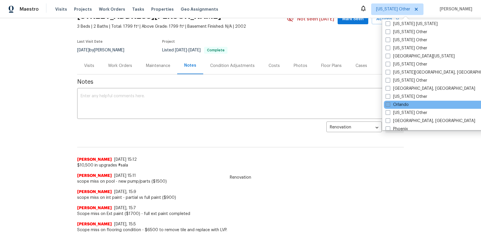
click at [387, 103] on span at bounding box center [387, 104] width 5 height 5
click at [387, 103] on input "Orlando" at bounding box center [387, 104] width 4 height 4
checkbox input "true"
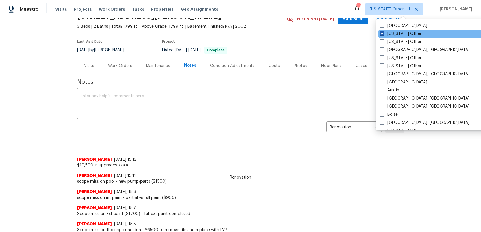
click at [382, 33] on span at bounding box center [382, 33] width 5 height 5
click at [382, 33] on input "Alabama Other" at bounding box center [382, 33] width 4 height 4
checkbox input "false"
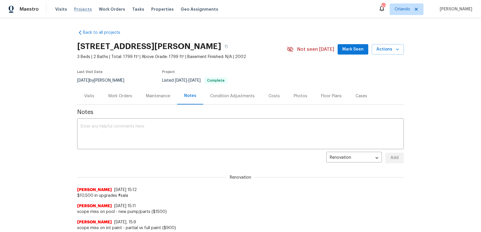
click at [77, 8] on span "Projects" at bounding box center [83, 9] width 18 height 6
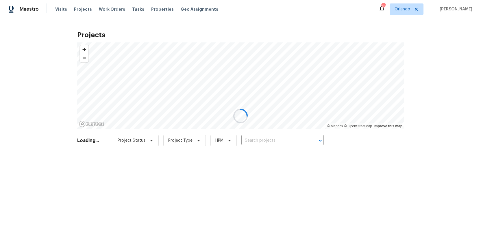
click at [255, 141] on div at bounding box center [240, 116] width 481 height 232
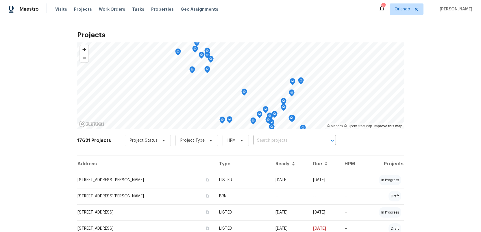
click at [255, 141] on input "text" at bounding box center [286, 140] width 66 height 9
type input "1401"
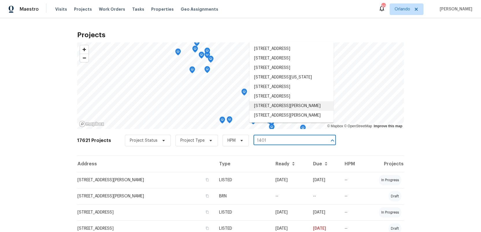
click at [267, 111] on li "1401 Rossman Dr, Apopka, FL 32703" at bounding box center [291, 106] width 84 height 10
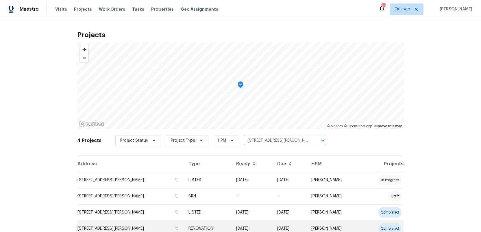
scroll to position [23, 0]
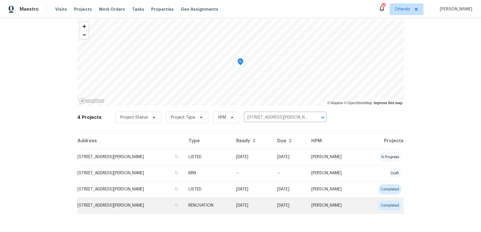
click at [119, 206] on td "1401 Rossman Dr, Apopka, FL 32703" at bounding box center [130, 206] width 107 height 16
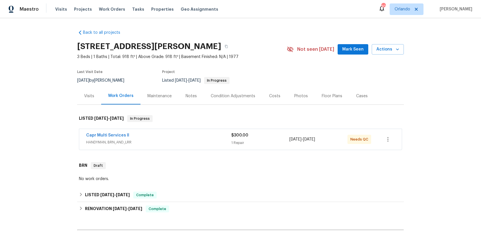
click at [179, 140] on span "HANDYMAN, BRN_AND_LRR" at bounding box center [158, 143] width 145 height 6
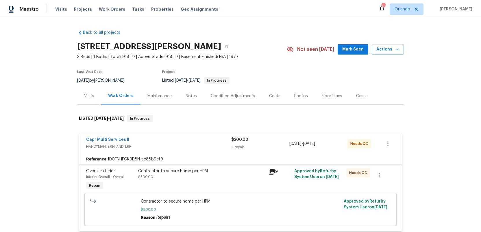
click at [181, 146] on span "HANDYMAN, BRN_AND_LRR" at bounding box center [158, 147] width 145 height 6
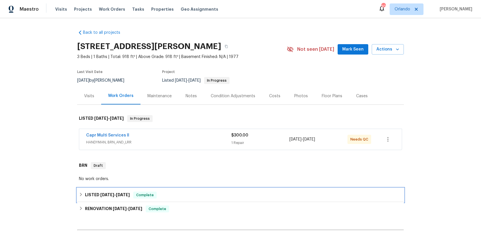
click at [112, 196] on span "9/3/25" at bounding box center [107, 195] width 14 height 4
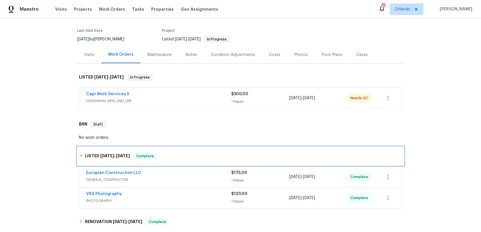
scroll to position [51, 0]
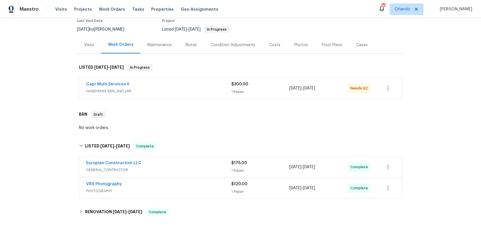
click at [177, 190] on span "PHOTOGRAPHY" at bounding box center [158, 191] width 145 height 6
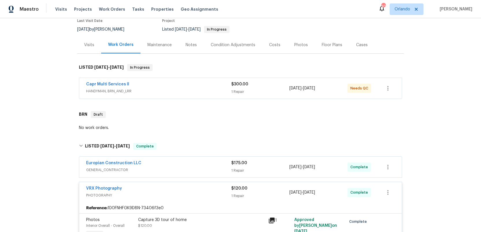
click at [176, 190] on div "VRX Photography" at bounding box center [158, 189] width 145 height 7
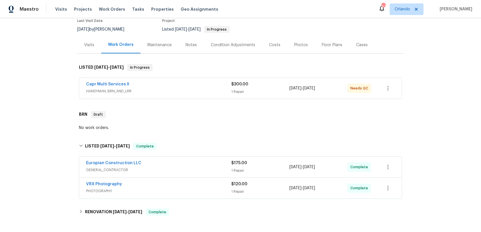
click at [180, 167] on span "GENERAL_CONTRACTOR" at bounding box center [158, 170] width 145 height 6
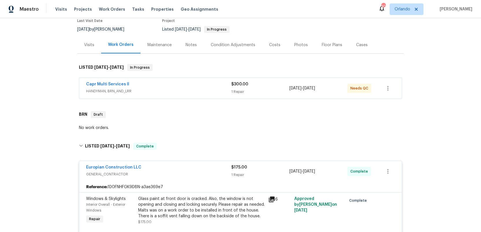
click at [180, 167] on div "Europian Construction LLC" at bounding box center [158, 168] width 145 height 7
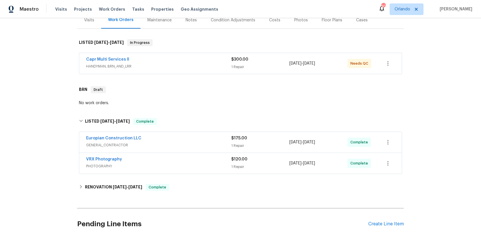
scroll to position [89, 0]
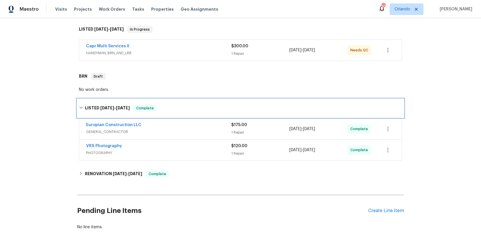
click at [94, 108] on h6 "LISTED 9/3/25 - 9/24/25" at bounding box center [107, 108] width 45 height 7
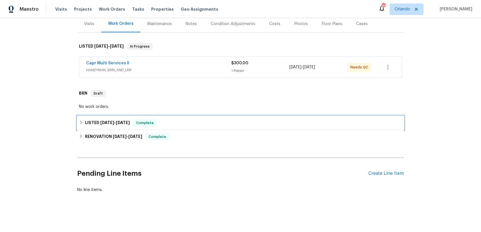
scroll to position [72, 0]
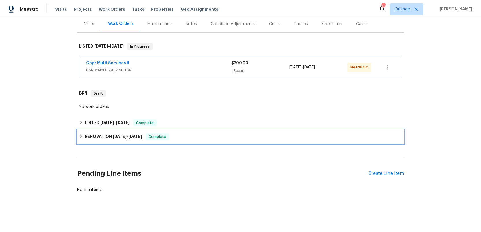
click at [98, 138] on h6 "RENOVATION 9/3/25 - 10/3/25" at bounding box center [113, 136] width 57 height 7
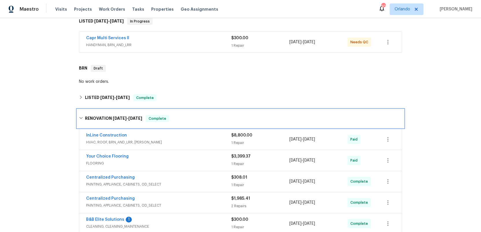
scroll to position [183, 0]
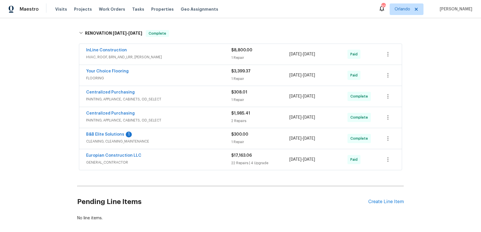
click at [194, 158] on div "Europian Construction LLC" at bounding box center [158, 156] width 145 height 7
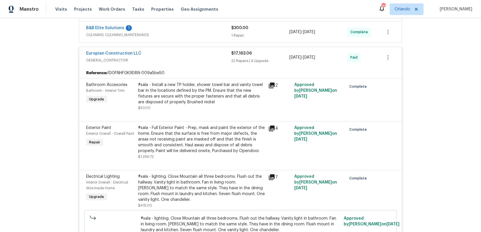
scroll to position [290, 0]
click at [192, 137] on div "#sala - Full Exterior Paint - Prep, mask and paint the exterior of the home. En…" at bounding box center [201, 139] width 127 height 29
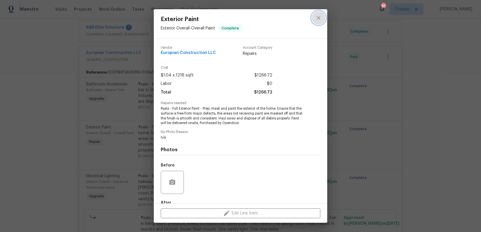
click at [318, 16] on icon "close" at bounding box center [318, 17] width 7 height 7
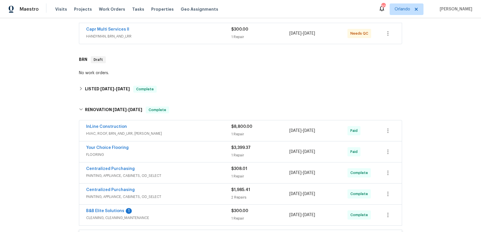
scroll to position [0, 0]
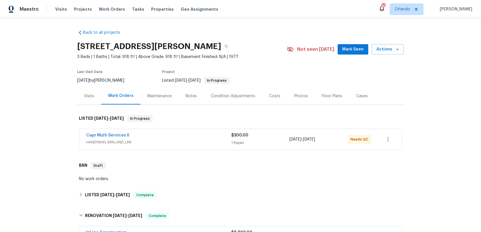
click at [188, 97] on div "Notes" at bounding box center [190, 96] width 11 height 6
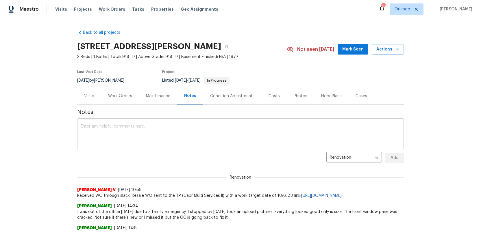
click at [105, 126] on textarea at bounding box center [241, 135] width 320 height 20
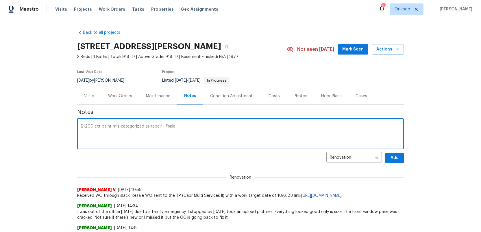
type textarea "$1200 ext paint mis-categorized as repair - #sala"
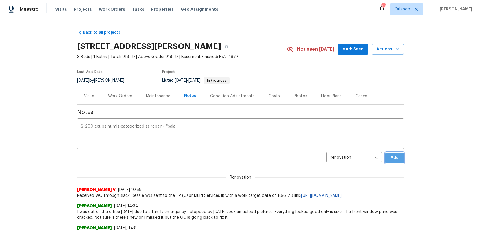
click at [393, 157] on span "Add" at bounding box center [394, 158] width 9 height 7
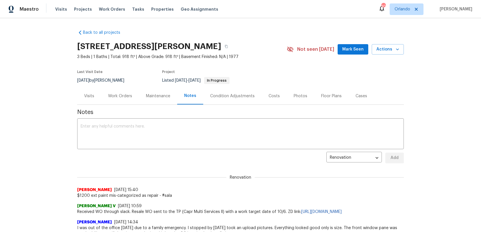
click at [125, 96] on div "Work Orders" at bounding box center [120, 96] width 24 height 6
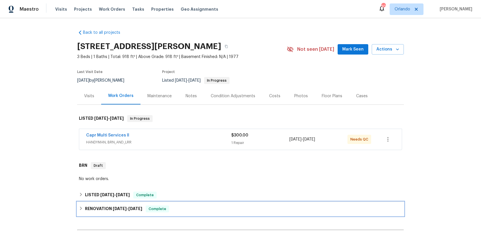
click at [113, 208] on span "9/3/25" at bounding box center [120, 209] width 14 height 4
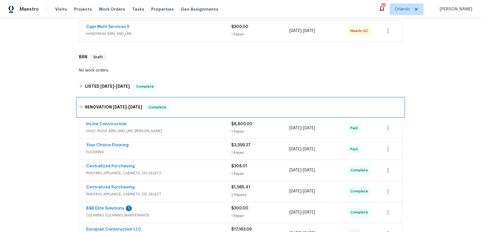
scroll to position [148, 0]
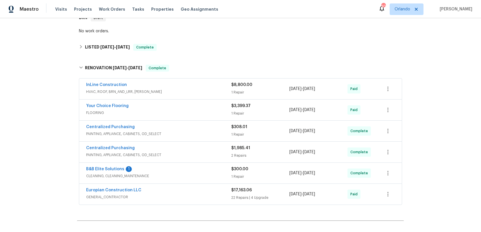
click at [187, 198] on span "GENERAL_CONTRACTOR" at bounding box center [158, 197] width 145 height 6
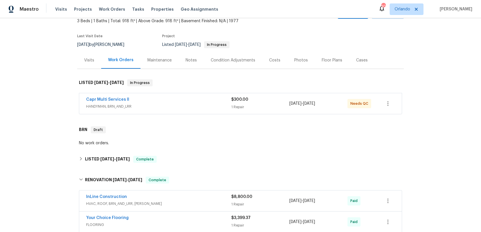
scroll to position [0, 0]
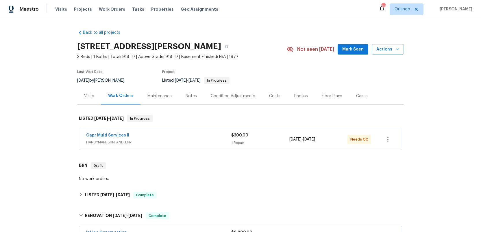
click at [189, 96] on div "Notes" at bounding box center [190, 96] width 11 height 6
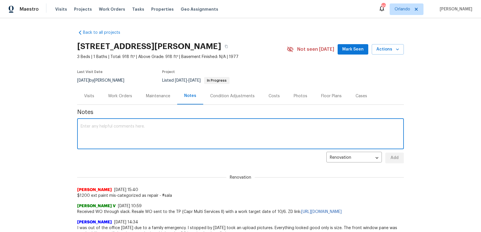
click at [96, 129] on textarea at bounding box center [241, 135] width 320 height 20
type textarea "$9800 #sala upgrades"
click at [395, 159] on span "Add" at bounding box center [394, 158] width 9 height 7
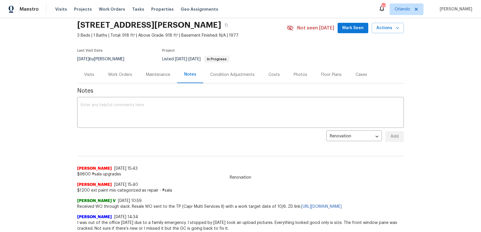
scroll to position [23, 0]
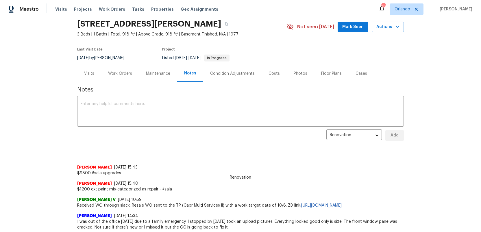
click at [275, 73] on div "Costs" at bounding box center [273, 74] width 11 height 6
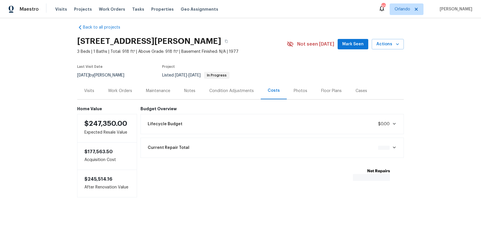
scroll to position [5, 0]
click at [124, 91] on div "Work Orders" at bounding box center [120, 91] width 24 height 6
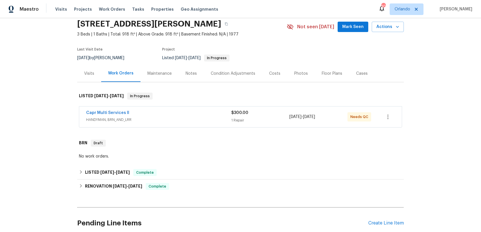
click at [168, 120] on span "HANDYMAN, BRN_AND_LRR" at bounding box center [158, 120] width 145 height 6
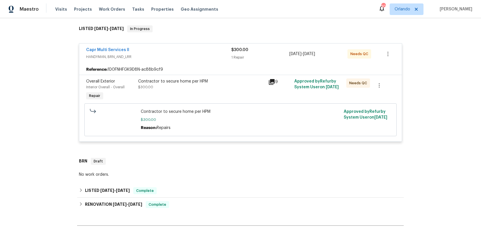
scroll to position [139, 0]
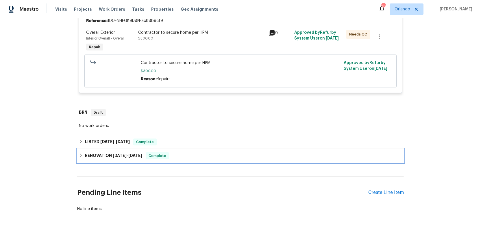
click at [96, 154] on h6 "RENOVATION 9/3/25 - 10/3/25" at bounding box center [113, 156] width 57 height 7
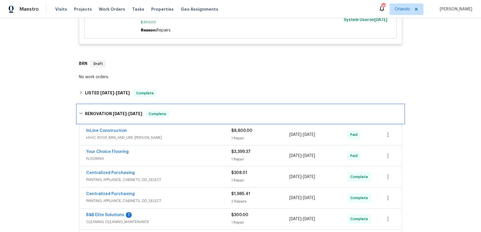
scroll to position [220, 0]
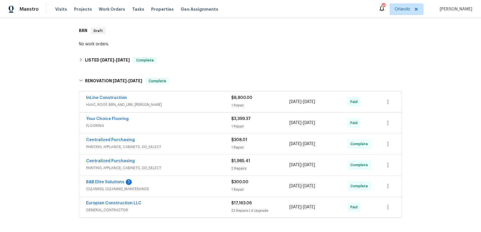
click at [223, 206] on div "Europian Construction LLC" at bounding box center [158, 204] width 145 height 7
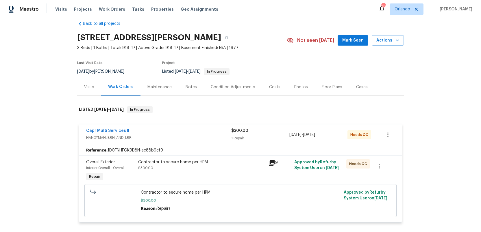
scroll to position [1, 0]
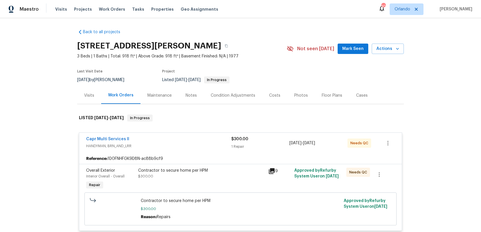
click at [228, 96] on div "Condition Adjustments" at bounding box center [233, 96] width 44 height 6
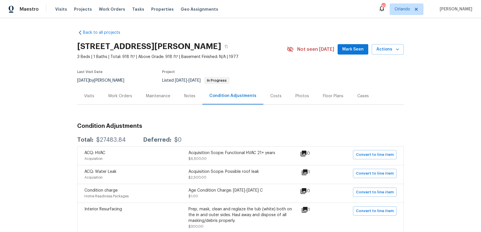
click at [117, 96] on div "Work Orders" at bounding box center [120, 96] width 24 height 6
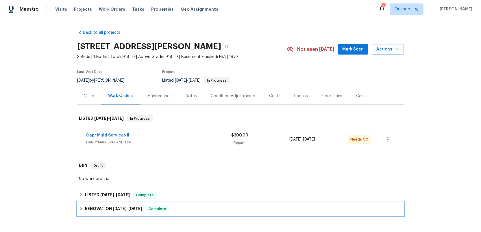
click at [103, 208] on h6 "RENOVATION 9/3/25 - 10/3/25" at bounding box center [113, 209] width 57 height 7
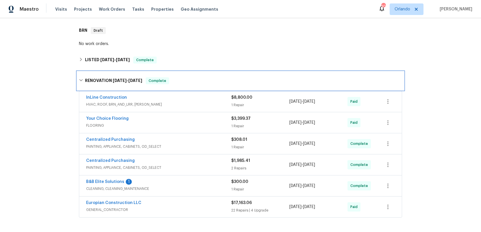
scroll to position [203, 0]
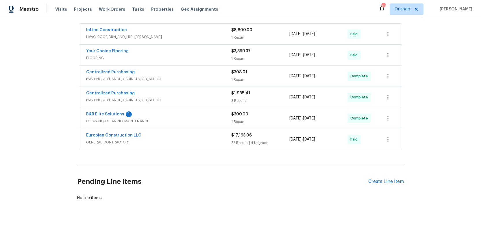
click at [212, 55] on span "FLOORING" at bounding box center [158, 58] width 145 height 6
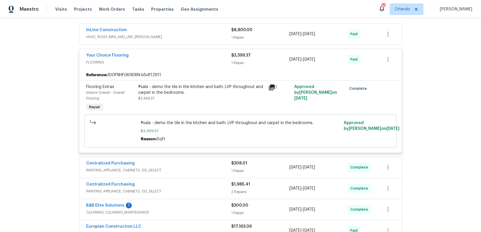
click at [212, 57] on div "Your Choice Flooring" at bounding box center [158, 56] width 145 height 7
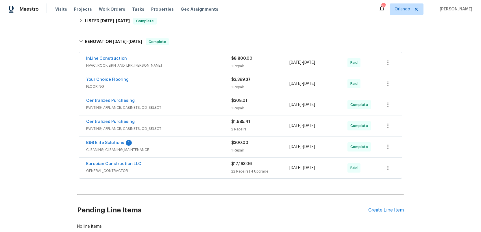
scroll to position [170, 0]
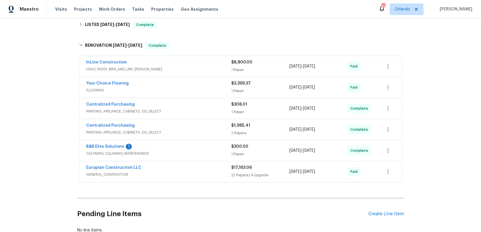
click at [213, 68] on span "HVAC, ROOF, BRN_AND_LRR, WELLS" at bounding box center [158, 69] width 145 height 6
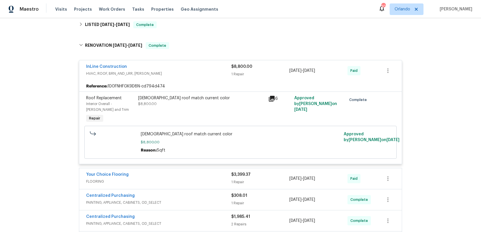
click at [213, 68] on div "InLine Construction" at bounding box center [158, 67] width 145 height 7
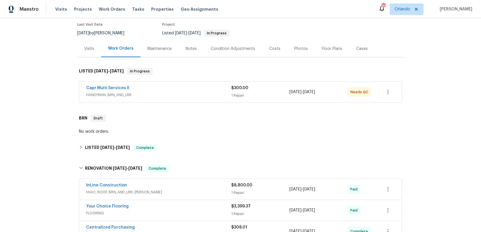
scroll to position [3, 0]
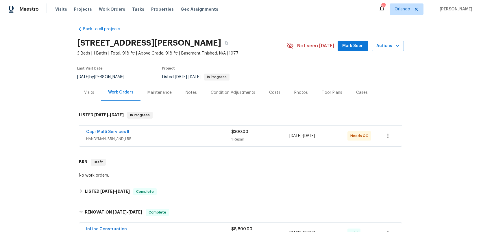
click at [222, 92] on div "Condition Adjustments" at bounding box center [233, 93] width 44 height 6
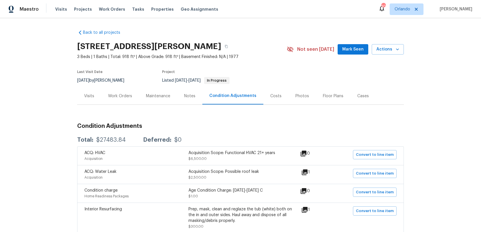
click at [186, 97] on div "Notes" at bounding box center [189, 96] width 11 height 6
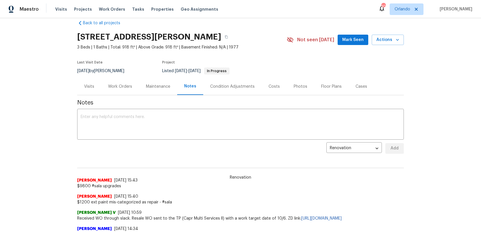
scroll to position [1, 0]
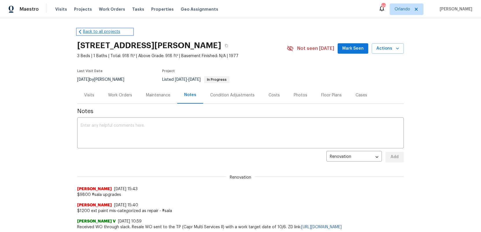
click at [92, 32] on link "Back to all projects" at bounding box center [104, 32] width 55 height 6
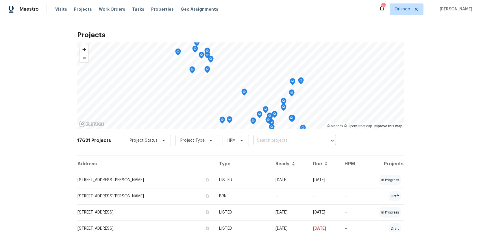
click at [258, 141] on input "text" at bounding box center [286, 140] width 66 height 9
type input "412 bridle"
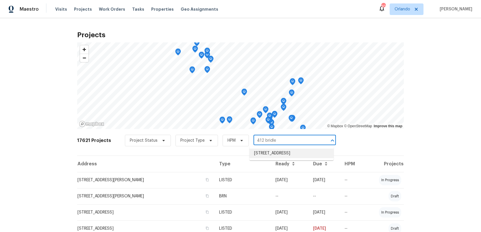
click at [282, 155] on li "412 Bridle Path, Casselberry, FL 32707" at bounding box center [291, 154] width 84 height 10
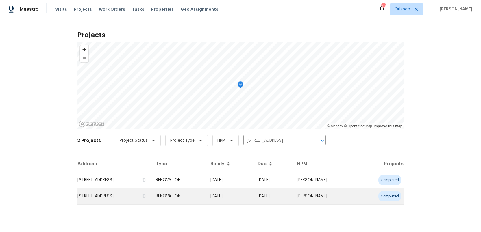
click at [118, 198] on td "412 Bridle Path, Casselberry, FL 32707" at bounding box center [114, 196] width 74 height 16
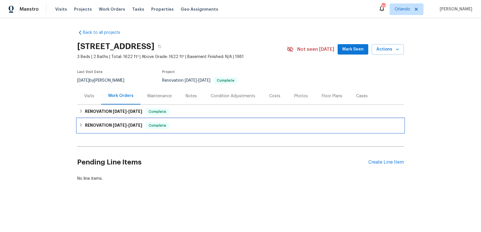
click at [101, 126] on h6 "RENOVATION 9/10/25 - 10/11/25" at bounding box center [113, 125] width 57 height 7
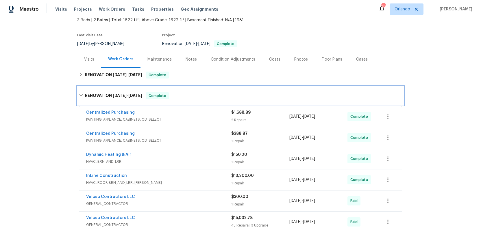
scroll to position [16, 0]
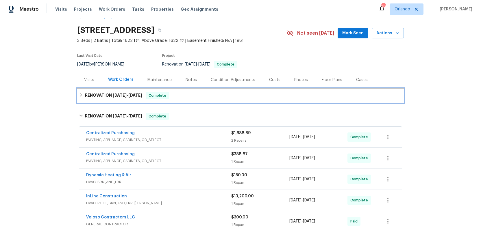
click at [117, 95] on span "9/23/25" at bounding box center [120, 95] width 14 height 4
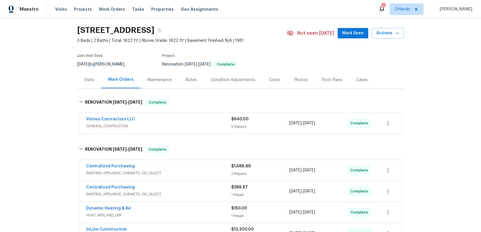
click at [169, 121] on div "Veloso Contractors LLC" at bounding box center [158, 119] width 145 height 7
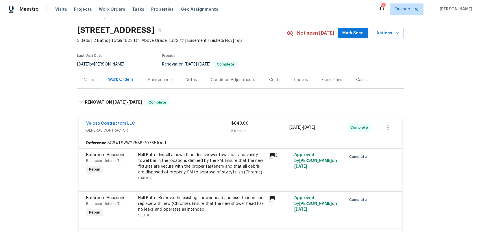
click at [172, 124] on div "Veloso Contractors LLC" at bounding box center [158, 124] width 145 height 7
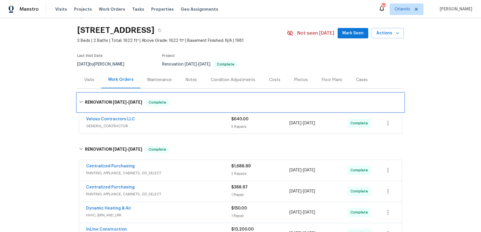
click at [119, 100] on h6 "RENOVATION 9/23/25 - 9/25/25" at bounding box center [113, 102] width 57 height 7
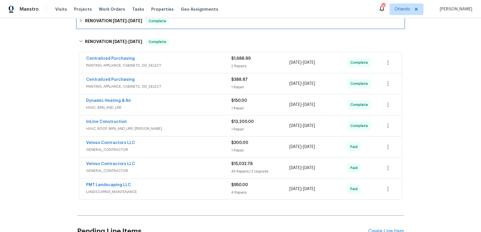
scroll to position [93, 0]
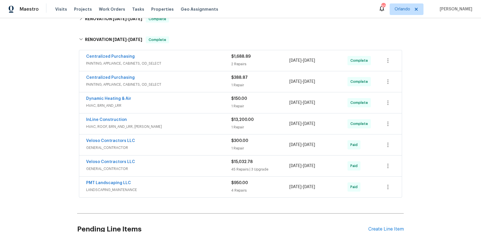
click at [206, 164] on div "Veloso Contractors LLC" at bounding box center [158, 162] width 145 height 7
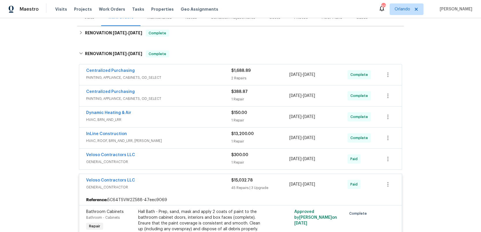
scroll to position [0, 0]
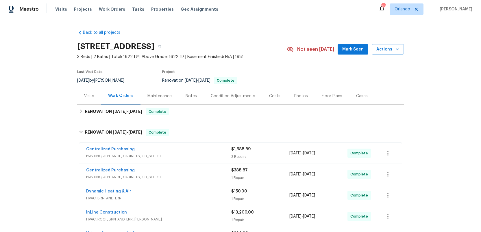
click at [227, 95] on div "Condition Adjustments" at bounding box center [233, 96] width 44 height 6
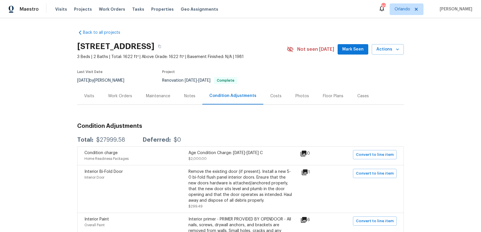
click at [188, 98] on div "Notes" at bounding box center [189, 96] width 11 height 6
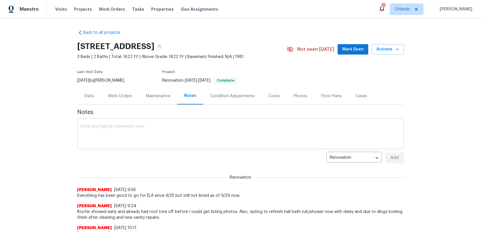
click at [107, 134] on textarea at bounding box center [241, 135] width 320 height 20
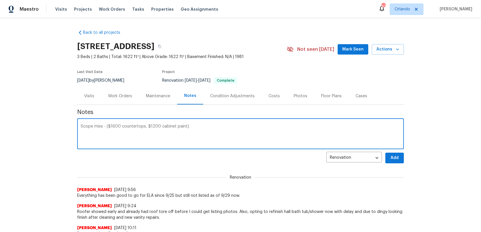
type textarea "Scope miss - ($1600 countertops, $1200 cabinet paint)"
click at [392, 156] on span "Add" at bounding box center [394, 158] width 9 height 7
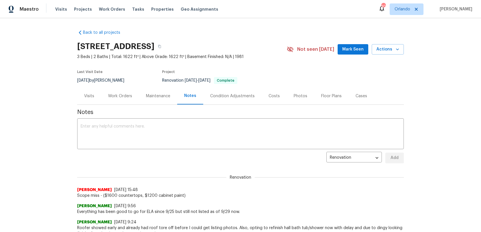
click at [123, 96] on div "Work Orders" at bounding box center [120, 96] width 24 height 6
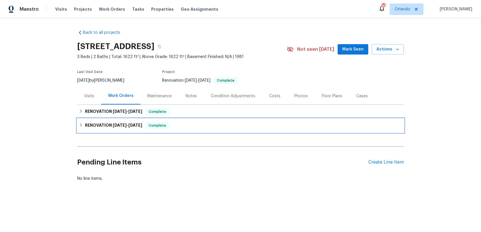
click at [108, 126] on h6 "RENOVATION 9/10/25 - 10/11/25" at bounding box center [113, 125] width 57 height 7
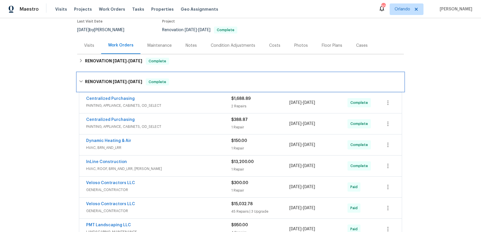
scroll to position [62, 0]
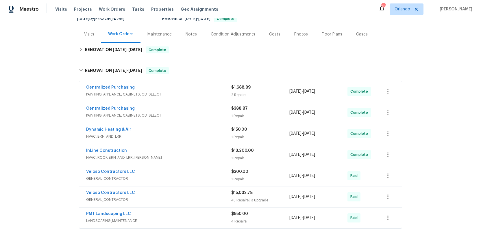
click at [183, 160] on span "HVAC, ROOF, BRN_AND_LRR, WELLS" at bounding box center [158, 158] width 145 height 6
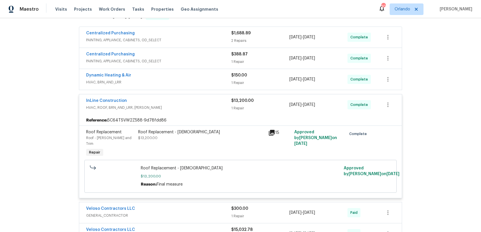
scroll to position [0, 0]
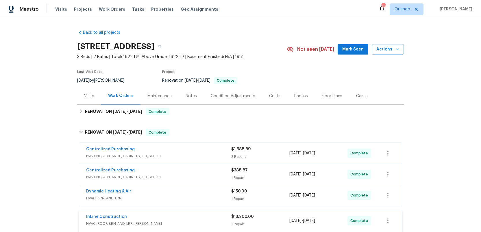
click at [230, 96] on div "Condition Adjustments" at bounding box center [233, 96] width 44 height 6
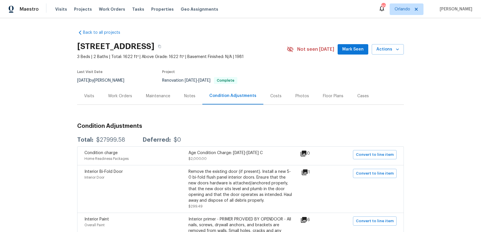
click at [189, 96] on div "Notes" at bounding box center [189, 96] width 11 height 6
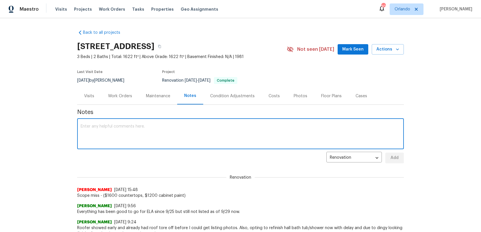
click at [108, 135] on textarea at bounding box center [241, 135] width 320 height 20
type textarea "Scope miss shed removal ($1000)"
click at [391, 157] on span "Add" at bounding box center [394, 158] width 9 height 7
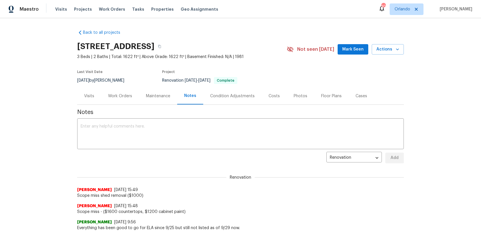
click at [123, 96] on div "Work Orders" at bounding box center [120, 96] width 24 height 6
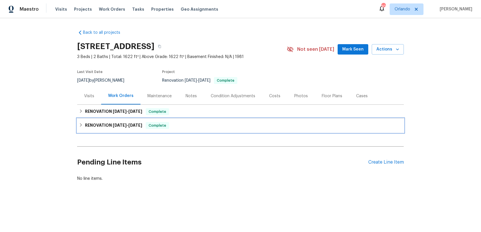
click at [118, 125] on span "9/10/25" at bounding box center [120, 125] width 14 height 4
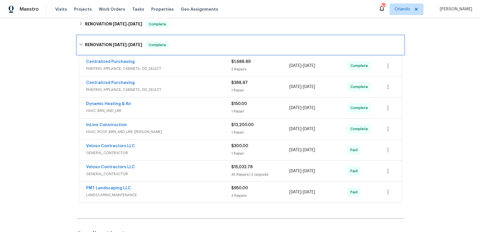
scroll to position [95, 0]
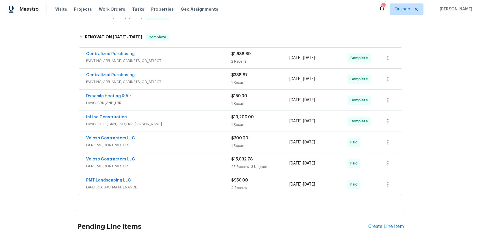
click at [207, 164] on span "GENERAL_CONTRACTOR" at bounding box center [158, 167] width 145 height 6
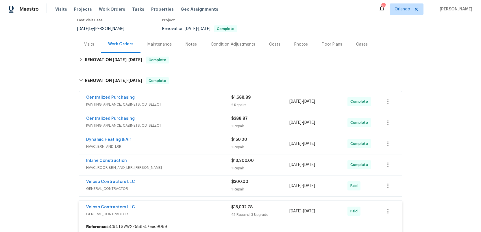
scroll to position [0, 0]
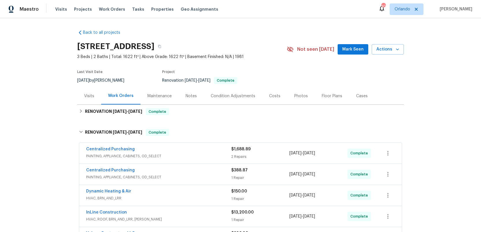
click at [219, 95] on div "Condition Adjustments" at bounding box center [233, 96] width 44 height 6
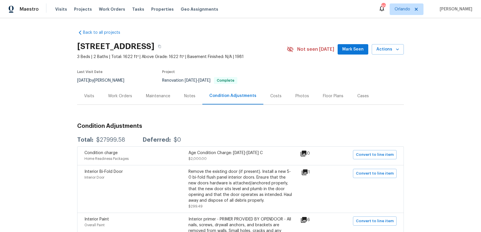
click at [185, 99] on div "Notes" at bounding box center [189, 96] width 11 height 6
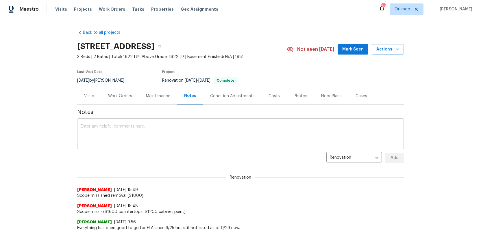
click at [98, 131] on textarea at bounding box center [241, 135] width 320 height 20
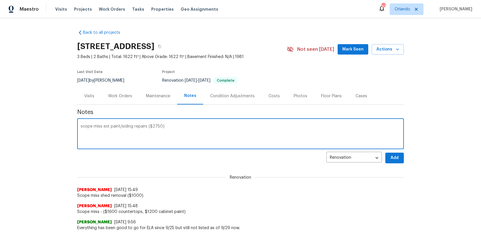
type textarea "scope miss ext paint/siding repairs ($2750)"
click at [391, 160] on span "Add" at bounding box center [394, 158] width 9 height 7
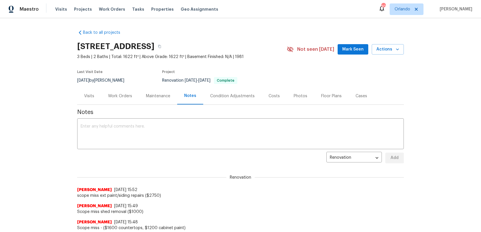
click at [270, 93] on div "Costs" at bounding box center [273, 96] width 11 height 6
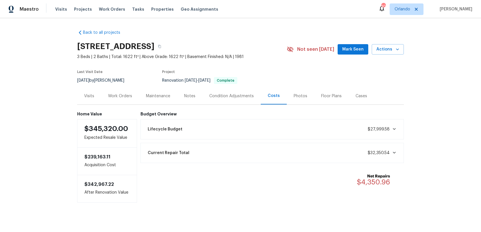
click at [121, 97] on div "Work Orders" at bounding box center [120, 96] width 24 height 6
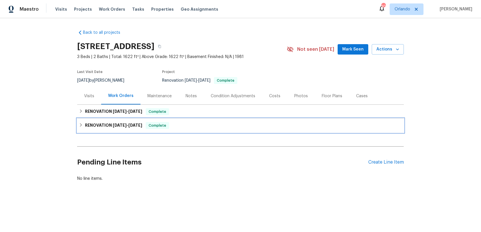
click at [107, 127] on h6 "RENOVATION 9/10/25 - 10/11/25" at bounding box center [113, 125] width 57 height 7
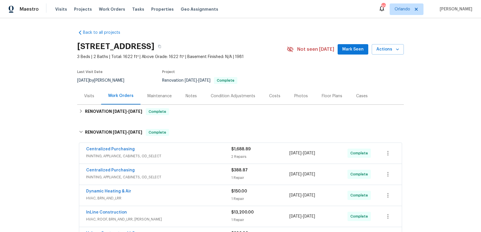
click at [186, 95] on div "Notes" at bounding box center [190, 96] width 11 height 6
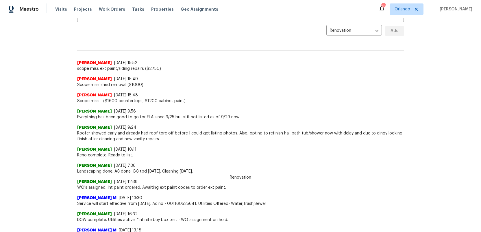
scroll to position [135, 0]
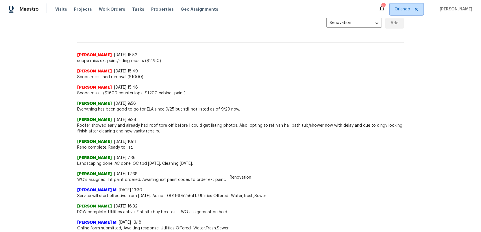
click at [407, 8] on span "Orlando" at bounding box center [402, 9] width 16 height 6
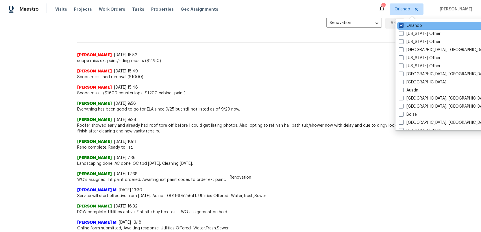
click at [400, 25] on span at bounding box center [401, 25] width 5 height 5
click at [400, 25] on input "Orlando" at bounding box center [401, 25] width 4 height 4
checkbox input "false"
checkbox input "true"
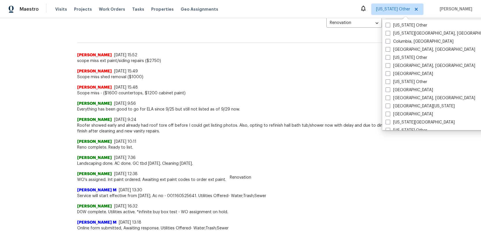
scroll to position [189, 0]
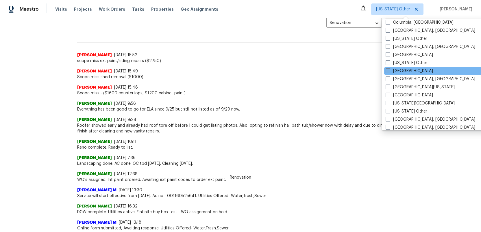
click at [387, 70] on span at bounding box center [387, 70] width 5 height 5
click at [387, 70] on input "Denver" at bounding box center [387, 70] width 4 height 4
checkbox input "true"
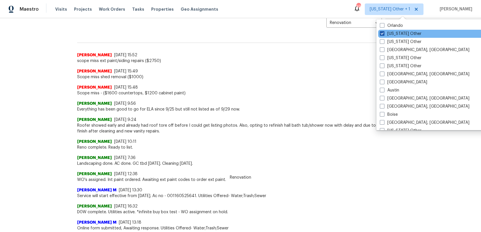
click at [382, 34] on span at bounding box center [382, 33] width 5 height 5
click at [382, 34] on input "Alabama Other" at bounding box center [382, 33] width 4 height 4
checkbox input "false"
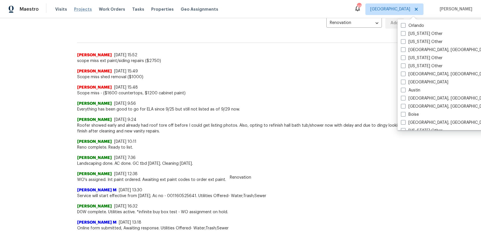
click at [76, 10] on span "Projects" at bounding box center [83, 9] width 18 height 6
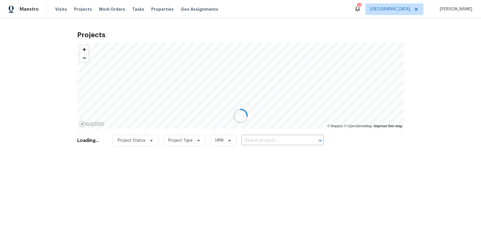
click at [251, 140] on div at bounding box center [240, 116] width 481 height 232
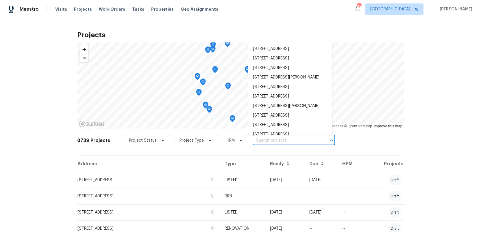
click at [253, 140] on input "text" at bounding box center [286, 140] width 66 height 9
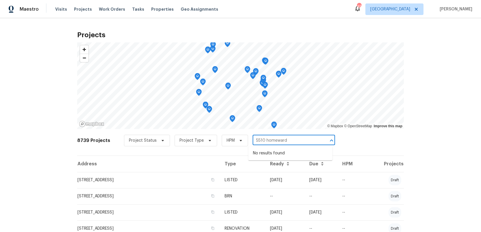
type input "5510 homeward"
click at [407, 11] on span "Denver" at bounding box center [390, 9] width 40 height 6
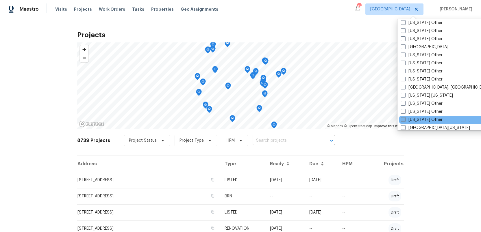
scroll to position [526, 0]
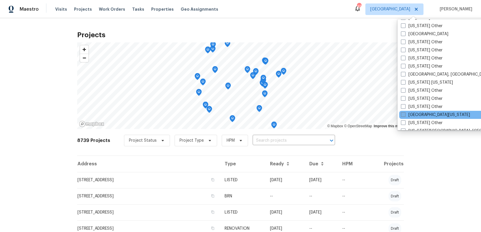
click at [403, 116] on span at bounding box center [403, 114] width 5 height 5
click at [403, 116] on input "Northern Colorado" at bounding box center [403, 114] width 4 height 4
checkbox input "true"
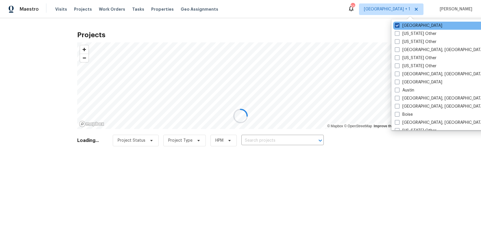
click at [396, 24] on span at bounding box center [397, 25] width 5 height 5
click at [396, 24] on input "Denver" at bounding box center [397, 25] width 4 height 4
checkbox input "false"
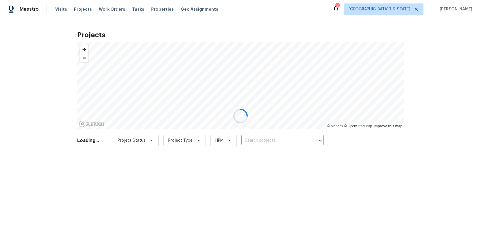
click at [251, 140] on div at bounding box center [240, 116] width 481 height 232
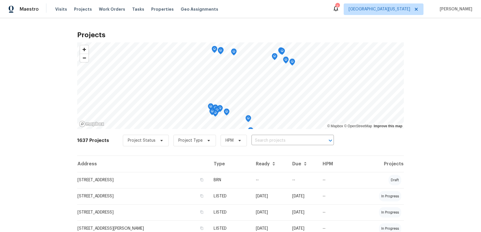
click at [251, 140] on input "text" at bounding box center [284, 140] width 66 height 9
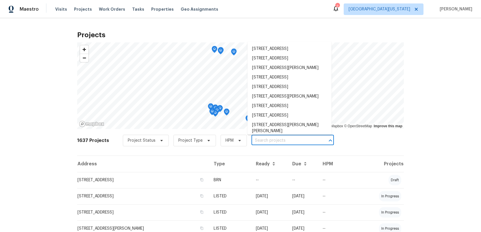
click at [251, 140] on input "text" at bounding box center [284, 140] width 66 height 9
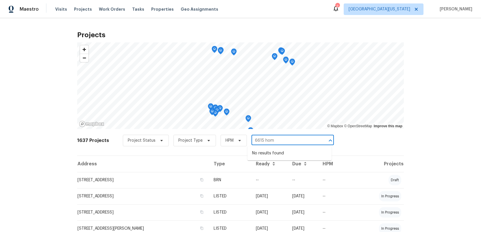
type input "6615 hom"
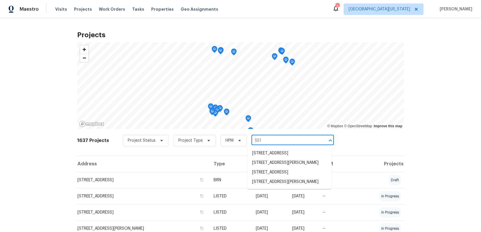
type input "5510"
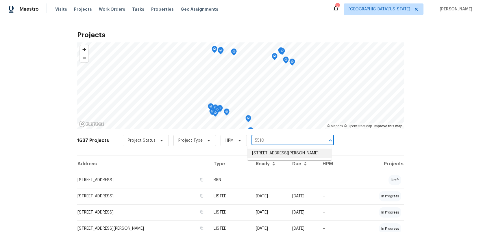
click at [259, 158] on li "5510 Homeward Dr, Timnath, CO 80547" at bounding box center [289, 154] width 84 height 10
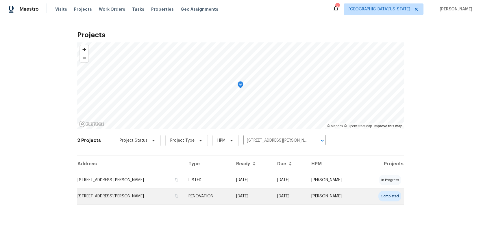
click at [99, 198] on td "5510 Homeward Dr, Timnath, CO 80547" at bounding box center [130, 196] width 107 height 16
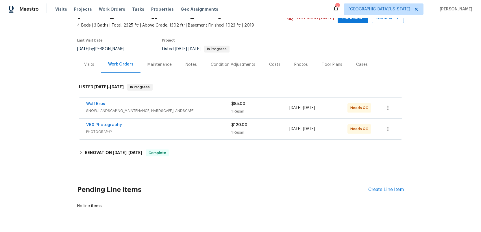
scroll to position [36, 0]
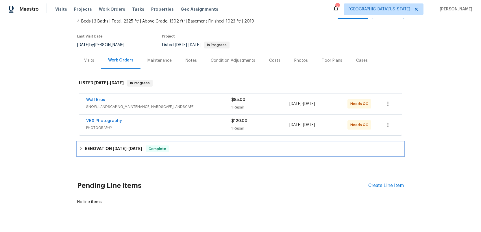
click at [102, 150] on h6 "RENOVATION 9/15/25 - 9/29/25" at bounding box center [113, 149] width 57 height 7
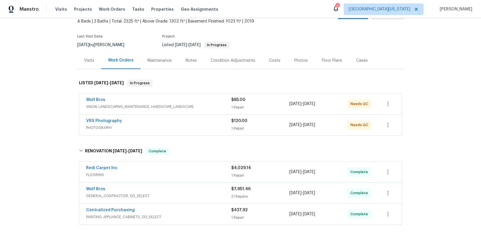
click at [188, 99] on div "Wolf Bros" at bounding box center [158, 100] width 145 height 7
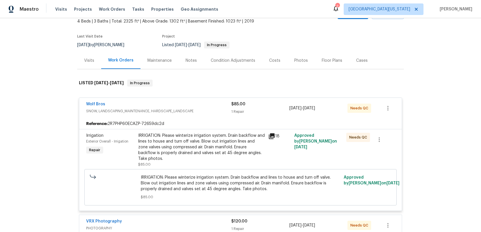
click at [188, 104] on div "Wolf Bros" at bounding box center [158, 104] width 145 height 7
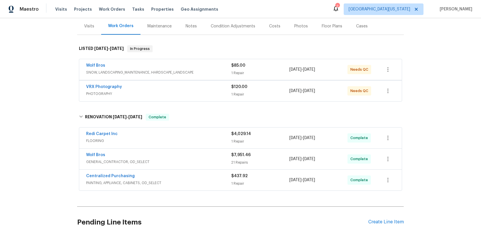
scroll to position [118, 0]
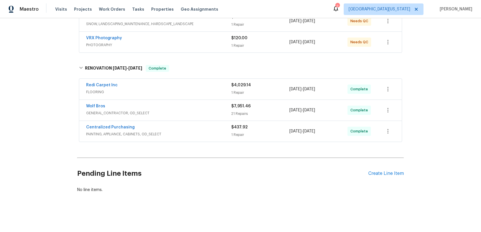
click at [191, 108] on div "Wolf Bros" at bounding box center [158, 106] width 145 height 7
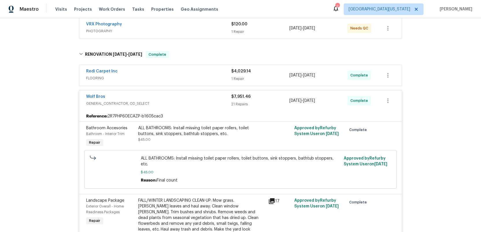
scroll to position [0, 0]
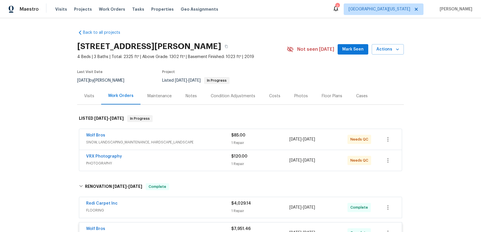
click at [220, 97] on div "Condition Adjustments" at bounding box center [233, 96] width 44 height 6
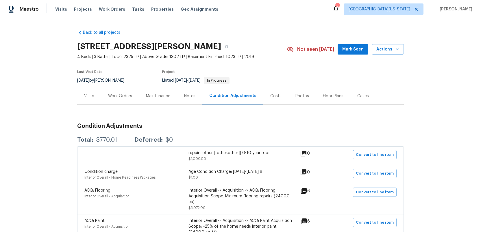
click at [274, 96] on div "Costs" at bounding box center [275, 96] width 11 height 6
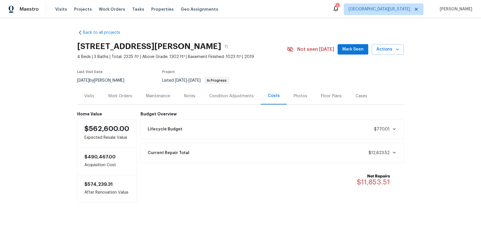
click at [229, 94] on div "Condition Adjustments" at bounding box center [231, 96] width 44 height 6
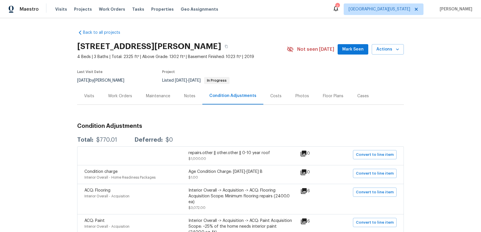
click at [188, 97] on div "Notes" at bounding box center [189, 96] width 11 height 6
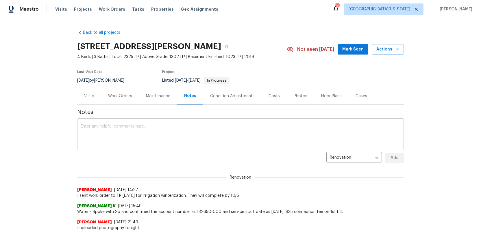
click at [107, 134] on textarea at bounding box center [241, 135] width 320 height 20
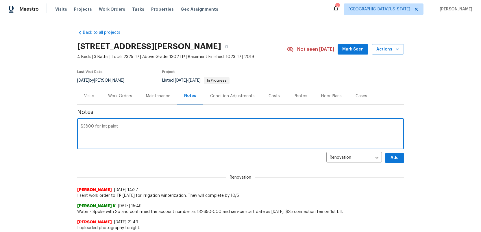
type textarea "$3800 for int paint"
click at [399, 159] on button "Add" at bounding box center [394, 158] width 18 height 11
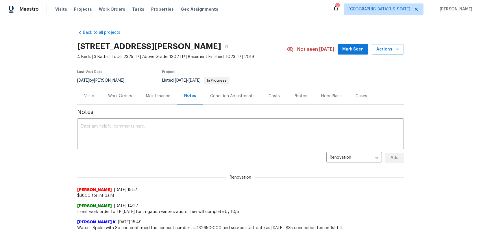
click at [117, 96] on div "Work Orders" at bounding box center [120, 96] width 24 height 6
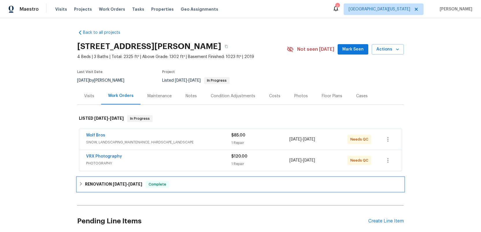
click at [112, 185] on h6 "RENOVATION 9/15/25 - 9/29/25" at bounding box center [113, 184] width 57 height 7
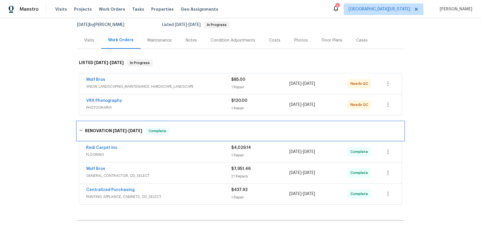
scroll to position [86, 0]
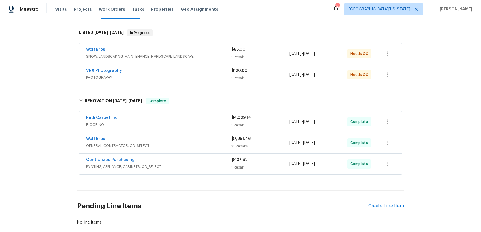
click at [209, 145] on span "GENERAL_CONTRACTOR, OD_SELECT" at bounding box center [158, 146] width 145 height 6
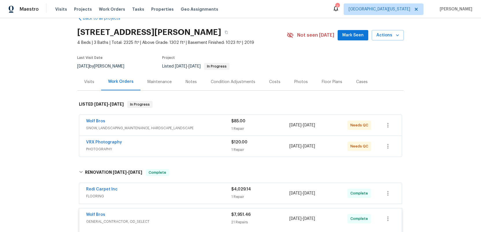
scroll to position [0, 0]
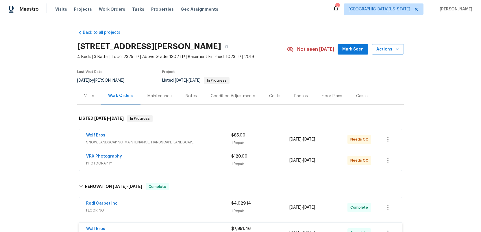
click at [188, 95] on div "Notes" at bounding box center [190, 96] width 11 height 6
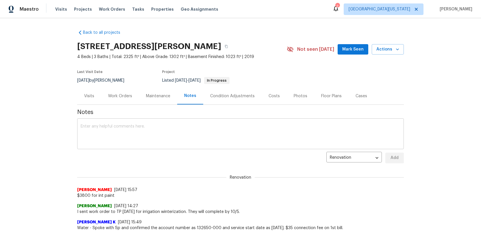
click at [136, 132] on textarea at bounding box center [241, 135] width 320 height 20
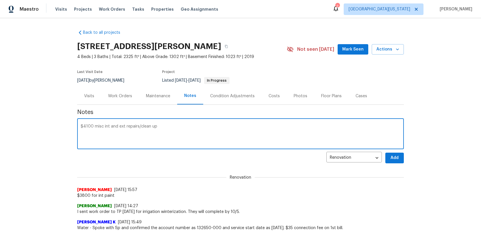
type textarea "$4100 misc int and ext repairs/clean up"
click at [396, 160] on span "Add" at bounding box center [394, 158] width 9 height 7
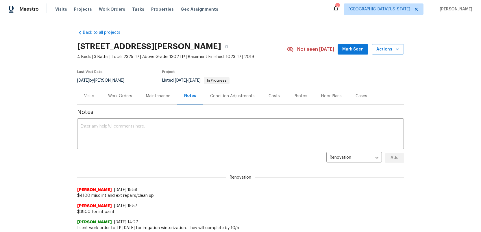
click at [124, 95] on div "Work Orders" at bounding box center [120, 96] width 24 height 6
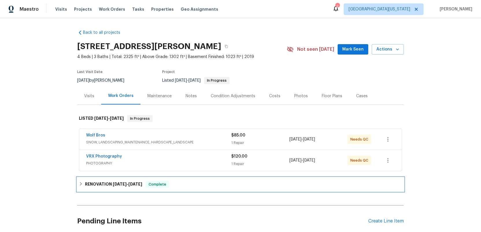
click at [113, 182] on span "9/15/25" at bounding box center [120, 184] width 14 height 4
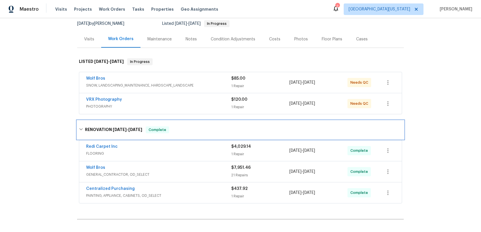
scroll to position [81, 0]
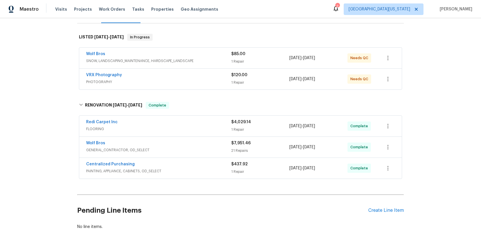
click at [207, 124] on div "Redi Carpet Inc" at bounding box center [158, 122] width 145 height 7
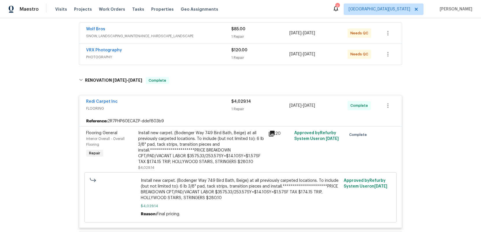
scroll to position [144, 0]
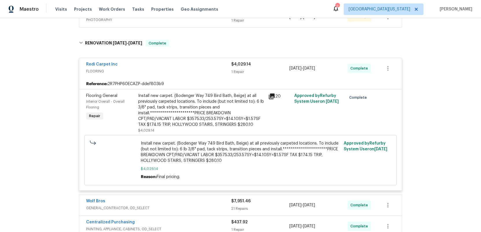
click at [180, 69] on span "FLOORING" at bounding box center [158, 71] width 145 height 6
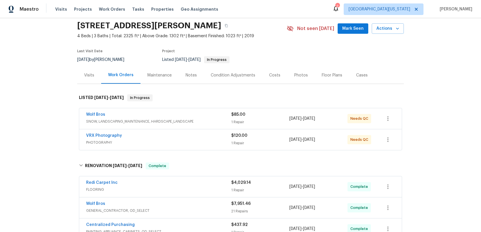
scroll to position [0, 0]
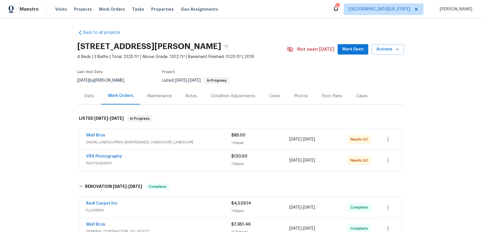
click at [191, 94] on div "Notes" at bounding box center [190, 96] width 11 height 6
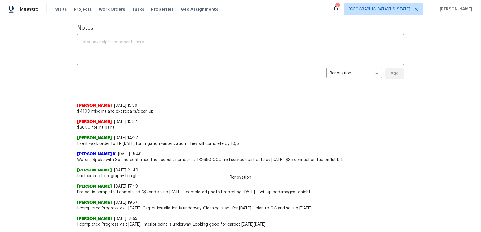
scroll to position [20, 0]
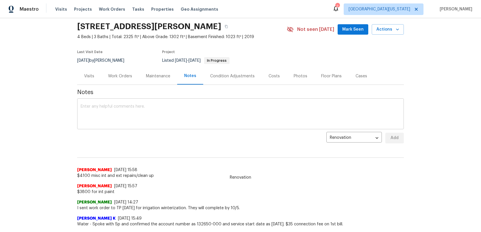
click at [120, 107] on textarea at bounding box center [241, 115] width 320 height 20
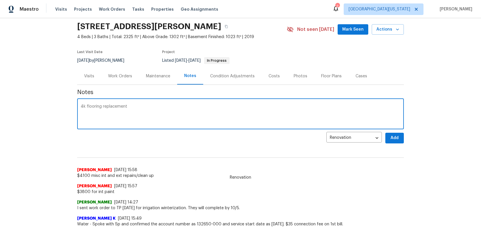
type textarea "4k flooring replacement"
click at [391, 141] on span "Add" at bounding box center [394, 138] width 9 height 7
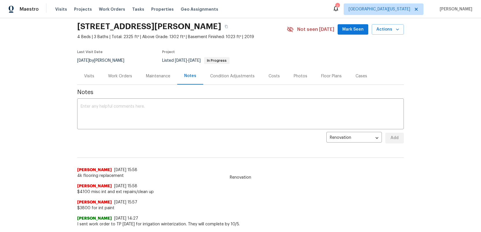
click at [217, 77] on div "Condition Adjustments" at bounding box center [232, 76] width 44 height 6
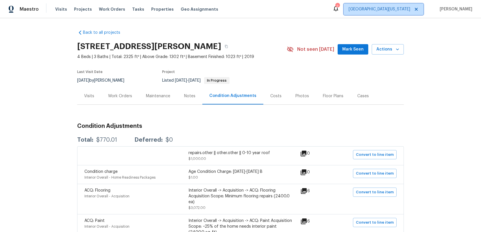
click at [388, 10] on span "Northern Colorado" at bounding box center [379, 9] width 62 height 6
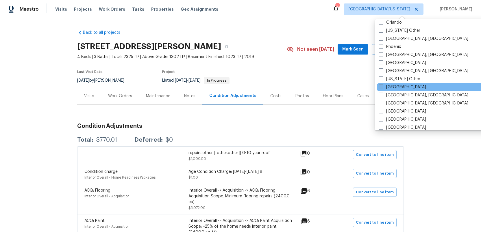
scroll to position [669, 0]
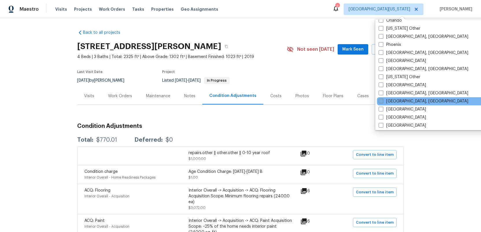
click at [381, 101] on span at bounding box center [380, 101] width 5 height 5
click at [381, 101] on input "Richmond, VA" at bounding box center [380, 101] width 4 height 4
checkbox input "true"
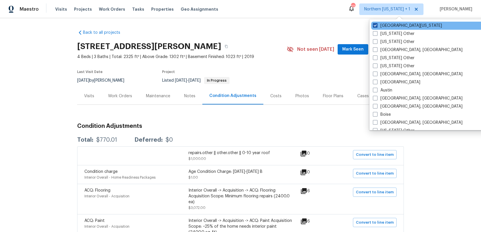
click at [375, 26] on span at bounding box center [375, 25] width 5 height 5
click at [375, 26] on input "Northern Colorado" at bounding box center [375, 25] width 4 height 4
checkbox input "false"
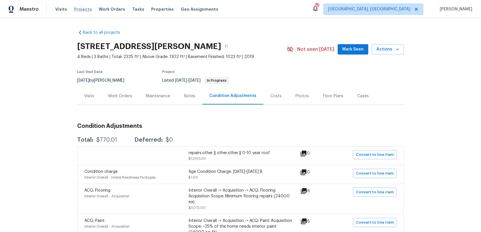
click at [75, 10] on span "Projects" at bounding box center [83, 9] width 18 height 6
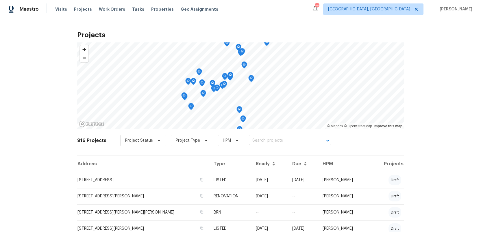
click at [255, 139] on input "text" at bounding box center [282, 140] width 66 height 9
type input "9401"
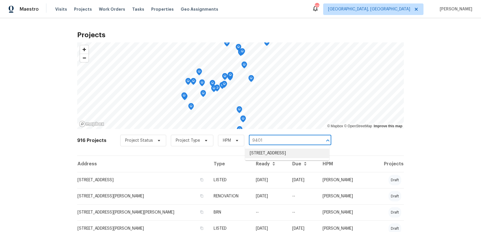
click at [266, 155] on li "9401 Rutlandshire Dr, Mechanicsville, VA 23116" at bounding box center [287, 154] width 84 height 10
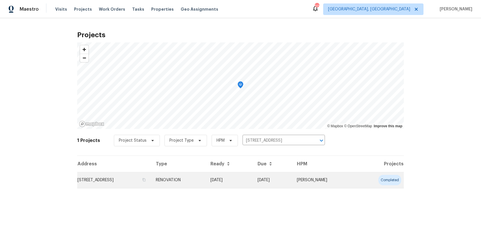
click at [132, 184] on td "9401 Rutlandshire Dr, Mechanicsville, VA 23116" at bounding box center [114, 180] width 74 height 16
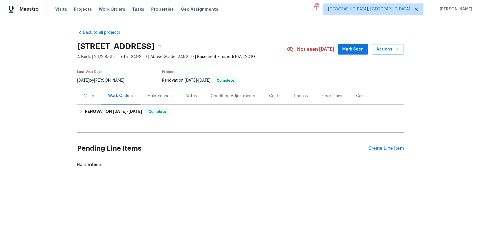
click at [276, 97] on div "Costs" at bounding box center [274, 96] width 11 height 6
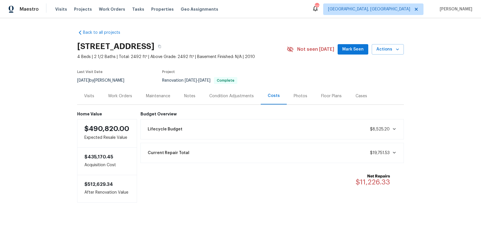
click at [226, 98] on div "Condition Adjustments" at bounding box center [231, 96] width 44 height 6
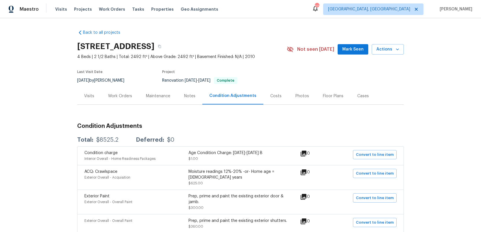
click at [118, 96] on div "Work Orders" at bounding box center [120, 96] width 24 height 6
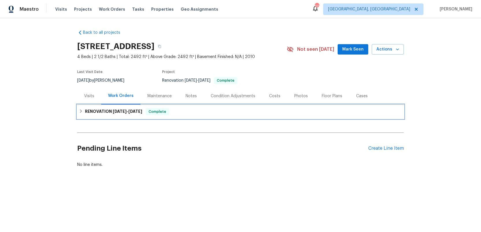
click at [114, 112] on span "9/19/25" at bounding box center [120, 112] width 14 height 4
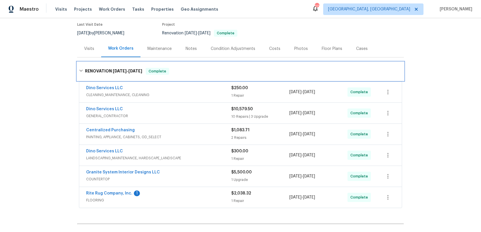
scroll to position [72, 0]
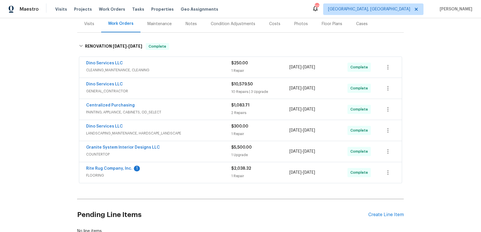
click at [208, 87] on div "Dino Services LLC" at bounding box center [158, 84] width 145 height 7
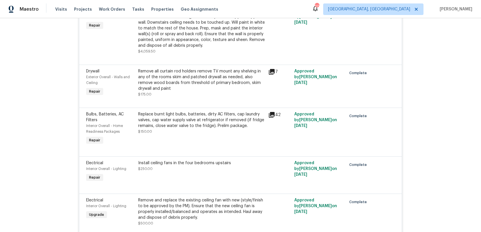
scroll to position [0, 0]
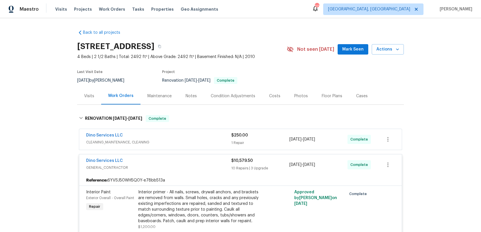
click at [219, 96] on div "Condition Adjustments" at bounding box center [233, 96] width 44 height 6
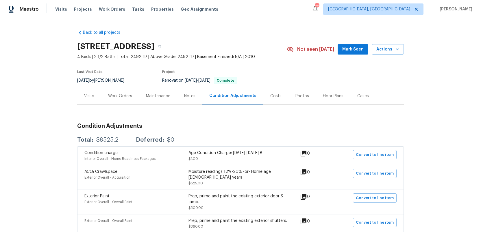
click at [114, 97] on div "Work Orders" at bounding box center [120, 96] width 24 height 6
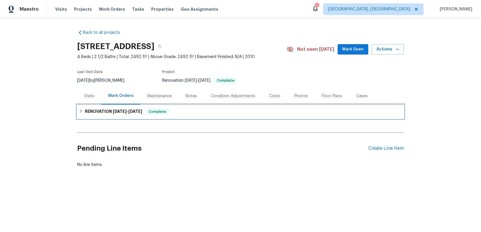
click at [109, 111] on h6 "RENOVATION 9/19/25 - 9/29/25" at bounding box center [113, 111] width 57 height 7
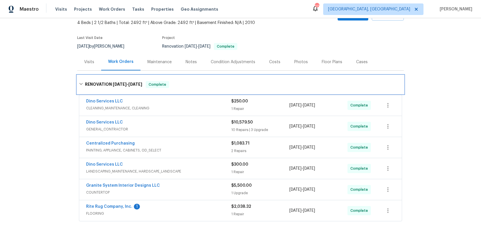
scroll to position [51, 0]
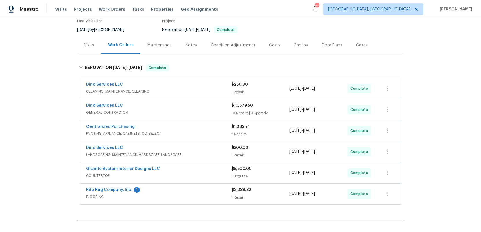
click at [191, 90] on span "CLEANING_MAINTENANCE, CLEANING" at bounding box center [158, 92] width 145 height 6
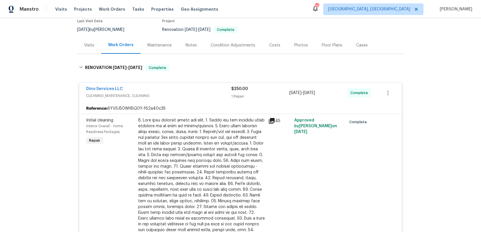
click at [191, 92] on div "Dino Services LLC" at bounding box center [158, 89] width 145 height 7
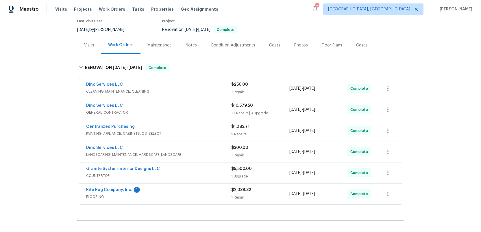
click at [189, 115] on span "GENERAL_CONTRACTOR" at bounding box center [158, 113] width 145 height 6
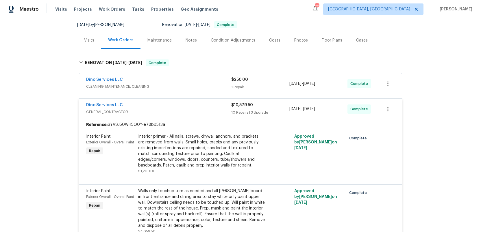
scroll to position [55, 0]
click at [158, 105] on div "Dino Services LLC" at bounding box center [158, 106] width 145 height 7
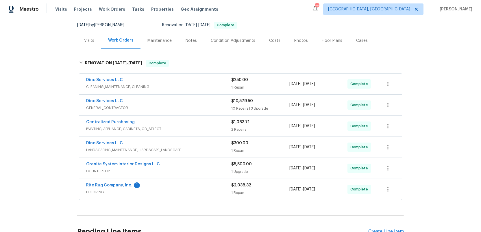
click at [270, 40] on div "Costs" at bounding box center [274, 41] width 11 height 6
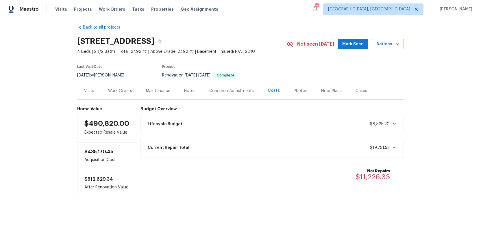
scroll to position [5, 0]
click at [117, 92] on div "Work Orders" at bounding box center [120, 91] width 24 height 6
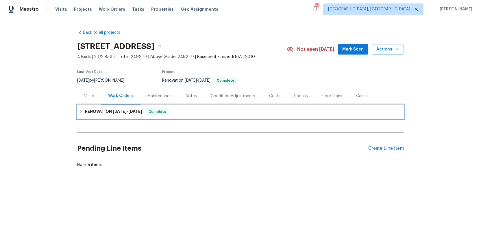
click at [111, 112] on h6 "RENOVATION 9/19/25 - 9/29/25" at bounding box center [113, 111] width 57 height 7
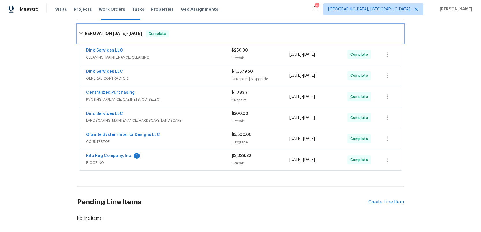
scroll to position [83, 0]
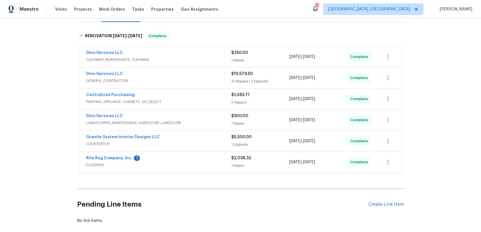
click at [188, 101] on span "PAINTING, APPLIANCE, CABINETS, OD_SELECT" at bounding box center [158, 102] width 145 height 6
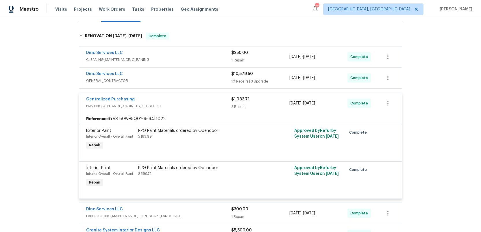
click at [188, 102] on div "Centralized Purchasing" at bounding box center [158, 100] width 145 height 7
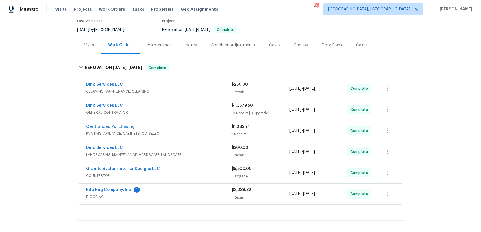
scroll to position [49, 0]
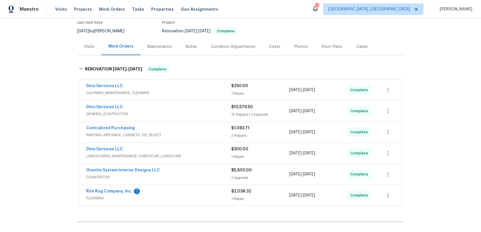
click at [271, 46] on div "Costs" at bounding box center [274, 47] width 11 height 6
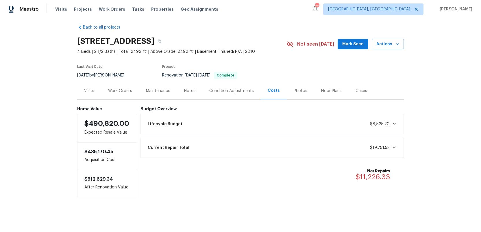
click at [114, 89] on div "Work Orders" at bounding box center [120, 91] width 24 height 6
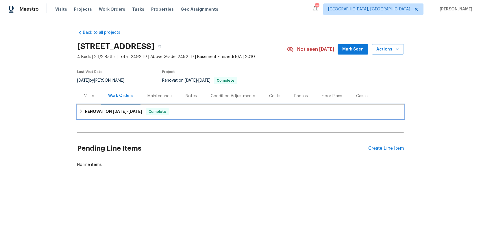
click at [112, 111] on h6 "RENOVATION 9/19/25 - 9/29/25" at bounding box center [113, 111] width 57 height 7
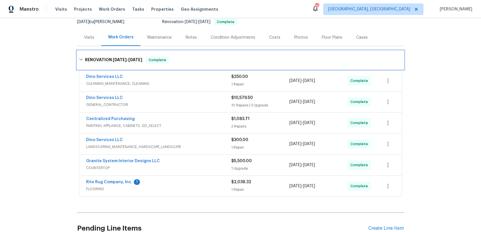
scroll to position [56, 0]
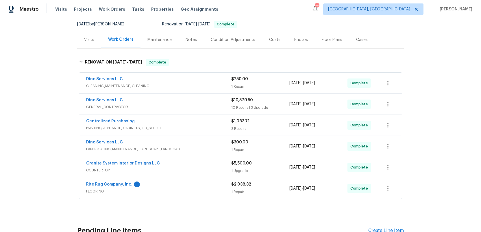
click at [197, 186] on div "Rite Rug Company, Inc. 1" at bounding box center [158, 185] width 145 height 7
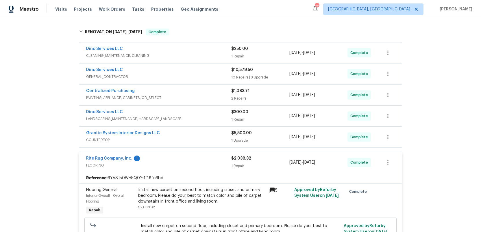
scroll to position [97, 0]
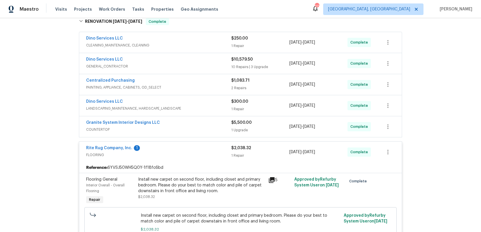
click at [197, 154] on span "FLOORING" at bounding box center [158, 155] width 145 height 6
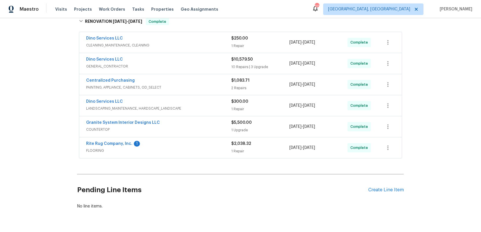
click at [202, 63] on div "Dino Services LLC" at bounding box center [158, 60] width 145 height 7
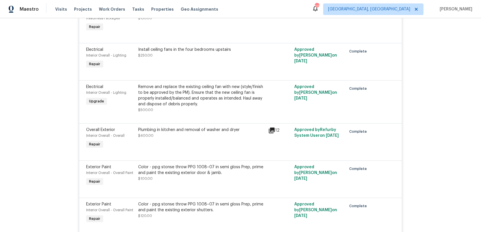
scroll to position [350, 0]
click at [270, 130] on icon at bounding box center [272, 130] width 6 height 6
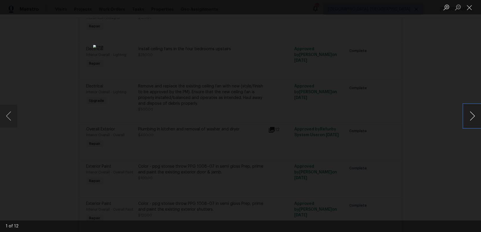
click at [469, 120] on button "Next image" at bounding box center [471, 116] width 17 height 23
click at [472, 9] on button "Close lightbox" at bounding box center [469, 7] width 12 height 10
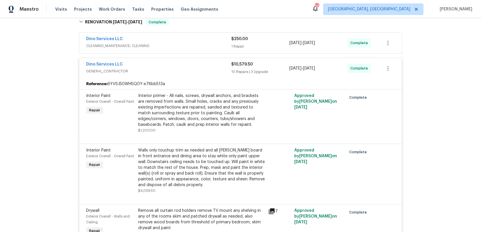
scroll to position [0, 0]
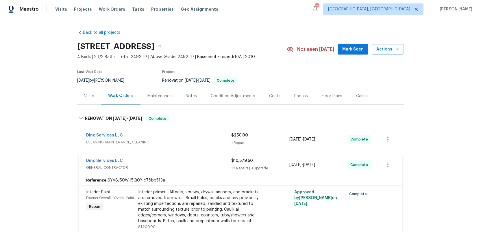
click at [192, 97] on div "Notes" at bounding box center [190, 96] width 11 height 6
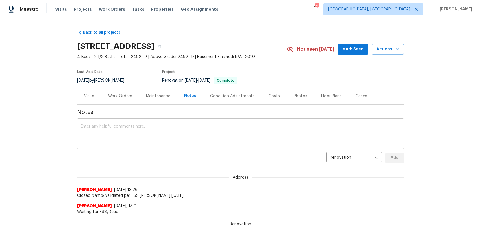
click at [103, 124] on div "x ​" at bounding box center [240, 134] width 326 height 29
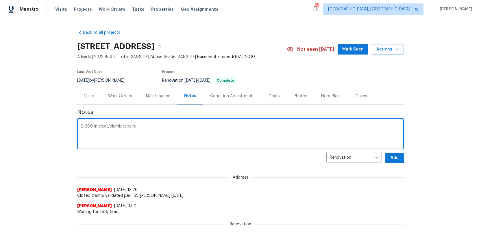
type textarea "$1300 in elect/plumb repairs"
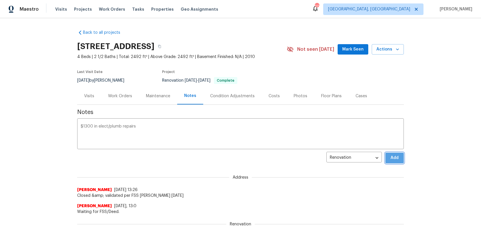
click at [394, 158] on span "Add" at bounding box center [394, 158] width 9 height 7
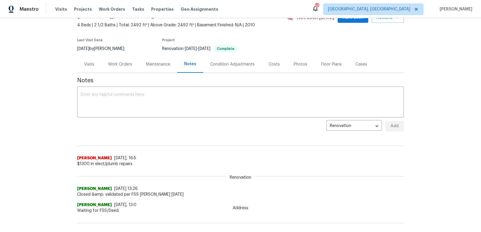
scroll to position [34, 0]
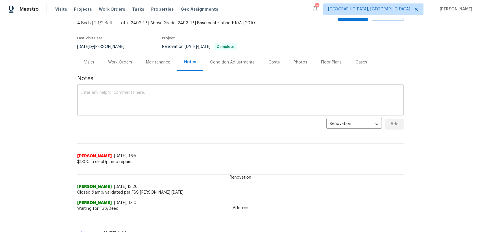
click at [266, 176] on div "Address Gopi Krishnan 9/18/25, 13:26 Closed &amp; validated per FSS COE 09/18/2…" at bounding box center [240, 180] width 326 height 31
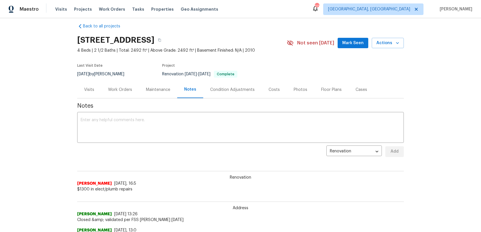
scroll to position [0, 0]
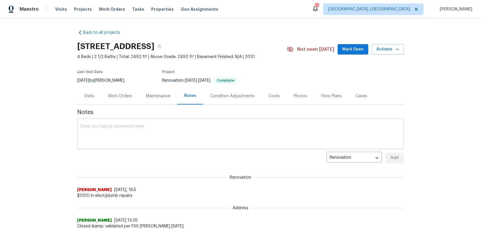
click at [89, 127] on textarea at bounding box center [241, 135] width 320 height 20
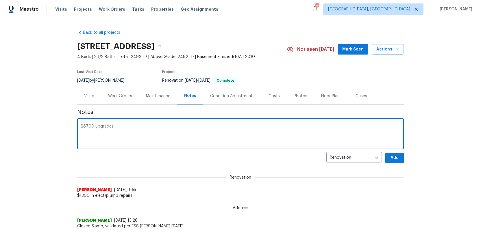
type textarea "$8700 upgrades"
click at [400, 160] on button "Add" at bounding box center [394, 158] width 18 height 11
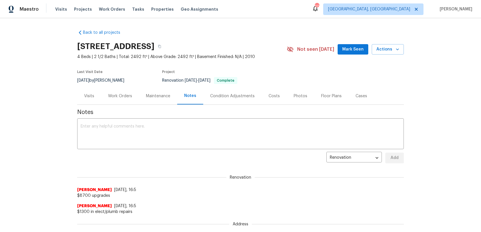
click at [275, 96] on div "Costs" at bounding box center [273, 96] width 11 height 6
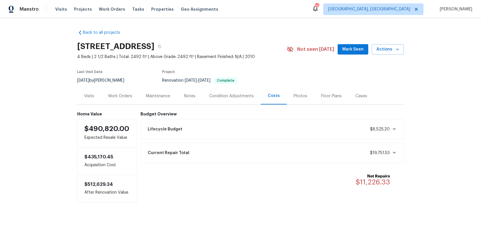
click at [186, 97] on div "Notes" at bounding box center [189, 96] width 11 height 6
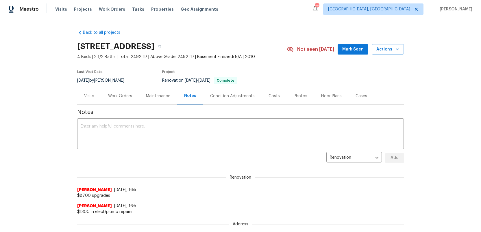
click at [275, 97] on div "Costs" at bounding box center [273, 96] width 11 height 6
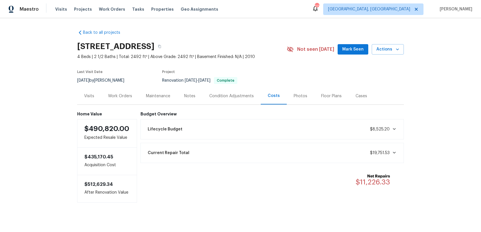
click at [116, 94] on div "Work Orders" at bounding box center [120, 96] width 24 height 6
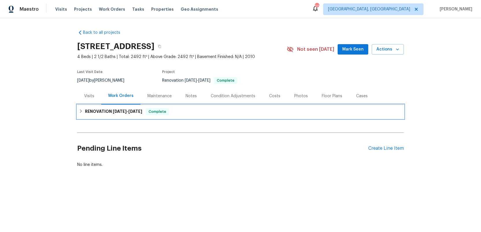
click at [121, 110] on span "9/19/25" at bounding box center [120, 112] width 14 height 4
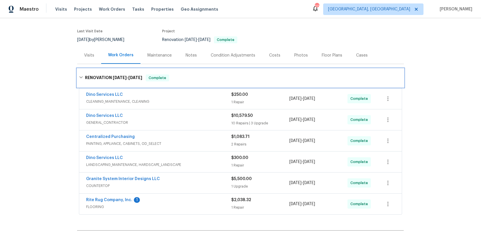
scroll to position [42, 0]
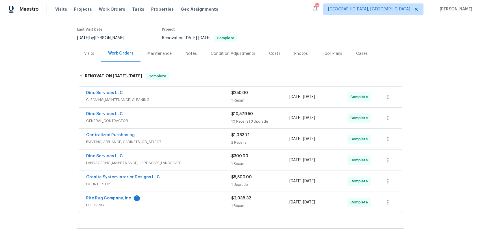
click at [218, 114] on div "Dino Services LLC" at bounding box center [158, 114] width 145 height 7
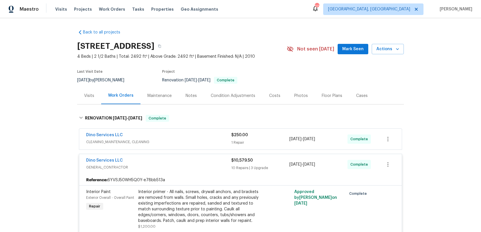
scroll to position [0, 0]
click at [189, 97] on div "Notes" at bounding box center [190, 96] width 11 height 6
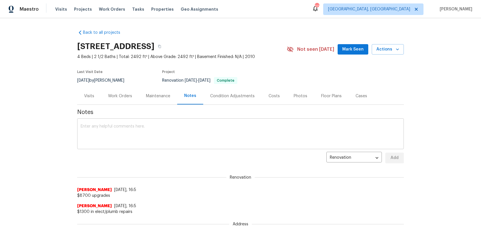
click at [88, 129] on textarea at bounding box center [241, 135] width 320 height 20
click at [237, 98] on div "Condition Adjustments" at bounding box center [232, 96] width 44 height 6
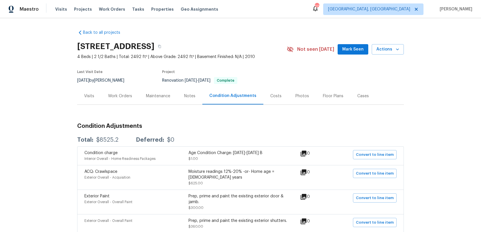
click at [186, 97] on div "Notes" at bounding box center [189, 96] width 11 height 6
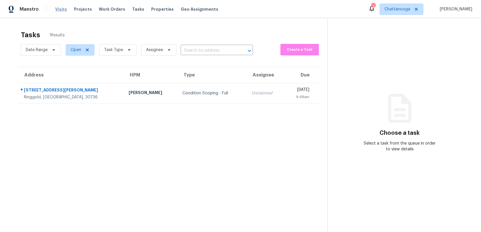
click at [57, 10] on span "Visits" at bounding box center [61, 9] width 12 height 6
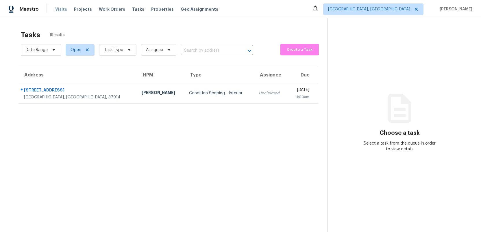
click at [58, 10] on span "Visits" at bounding box center [61, 9] width 12 height 6
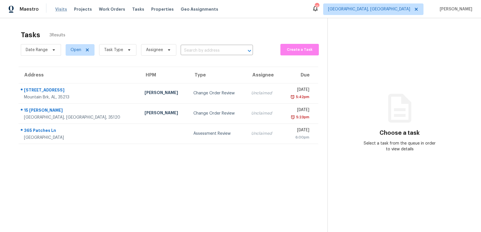
click at [57, 9] on span "Visits" at bounding box center [61, 9] width 12 height 6
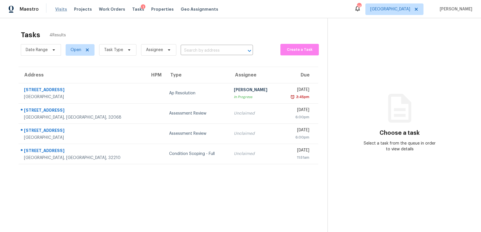
click at [60, 8] on span "Visits" at bounding box center [61, 9] width 12 height 6
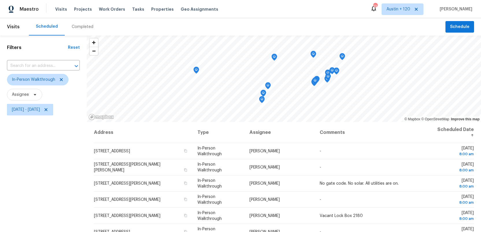
scroll to position [8, 0]
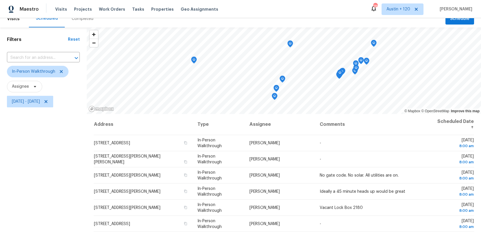
scroll to position [7, 0]
